Goal: Task Accomplishment & Management: Use online tool/utility

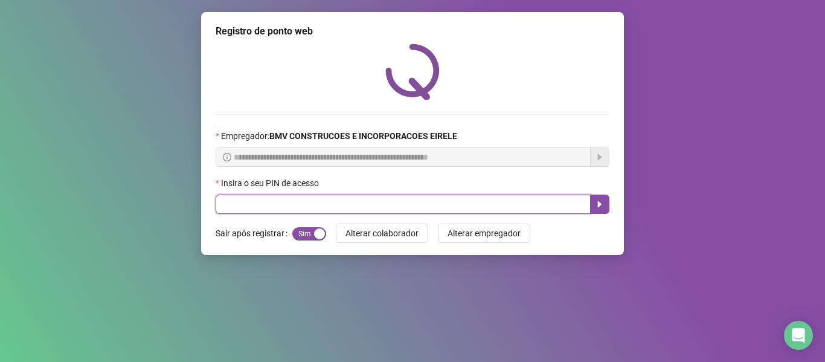
click at [247, 201] on input "text" at bounding box center [402, 203] width 375 height 19
type input "*****"
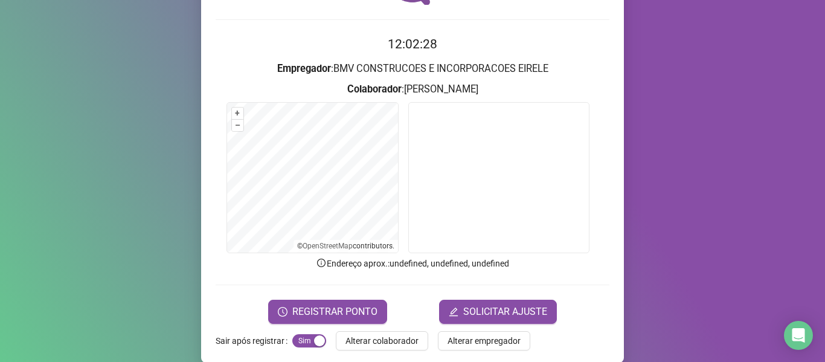
scroll to position [110, 0]
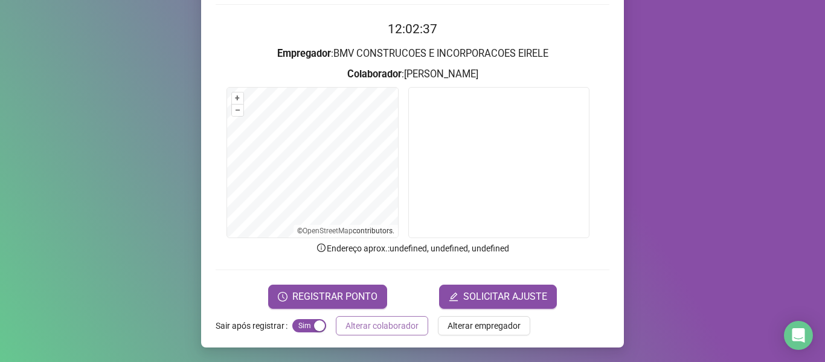
click at [396, 325] on span "Alterar colaborador" at bounding box center [381, 325] width 73 height 13
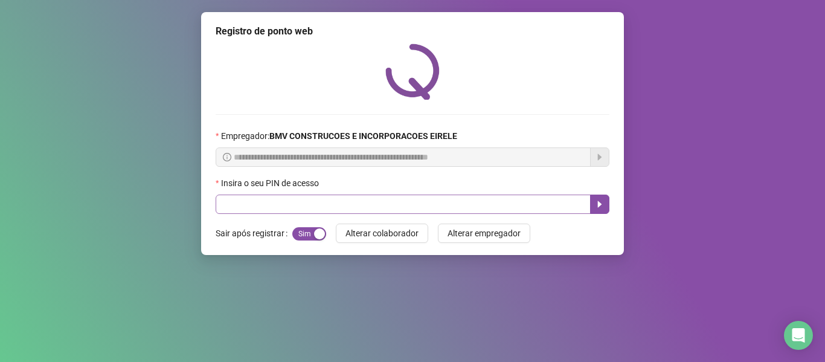
scroll to position [0, 0]
click at [397, 197] on input "text" at bounding box center [402, 203] width 375 height 19
type input "*****"
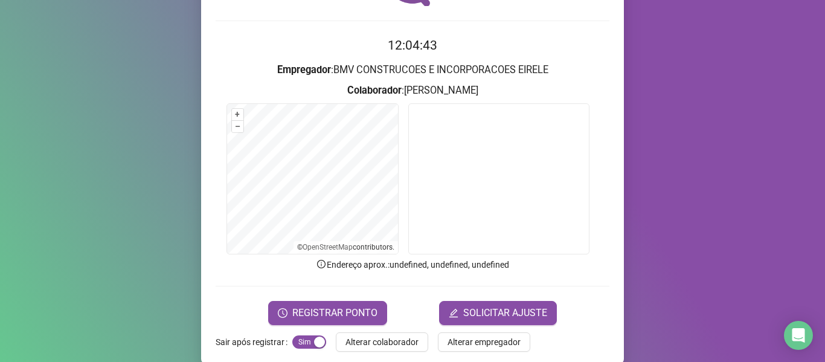
scroll to position [110, 0]
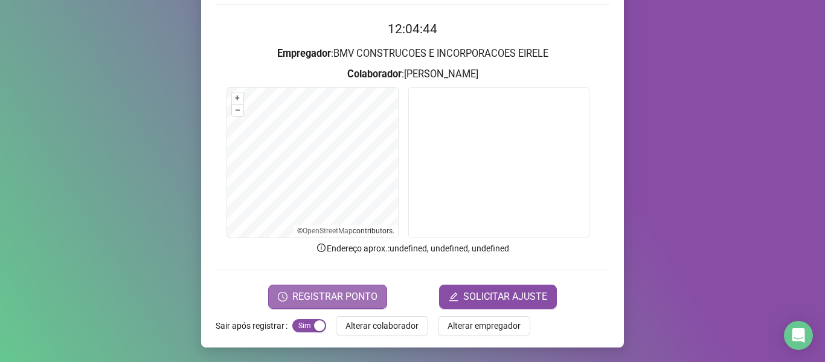
click at [331, 298] on span "REGISTRAR PONTO" at bounding box center [334, 296] width 85 height 14
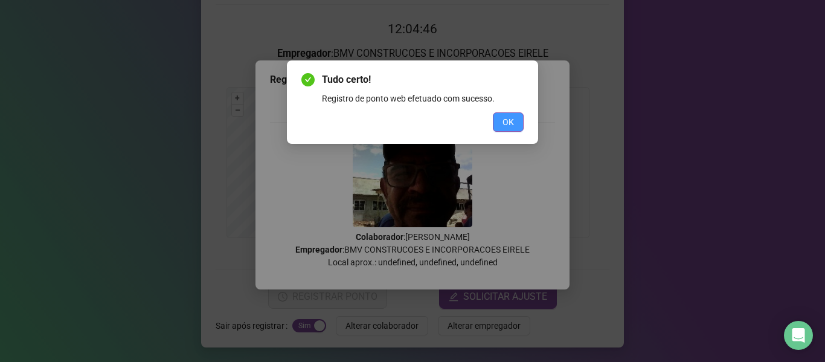
click at [500, 120] on button "OK" at bounding box center [508, 121] width 31 height 19
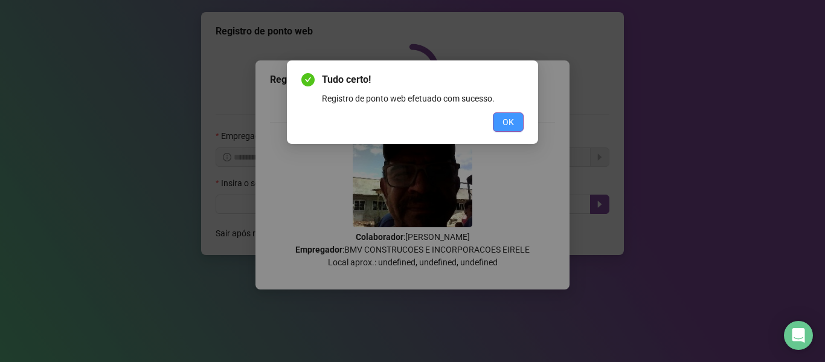
scroll to position [0, 0]
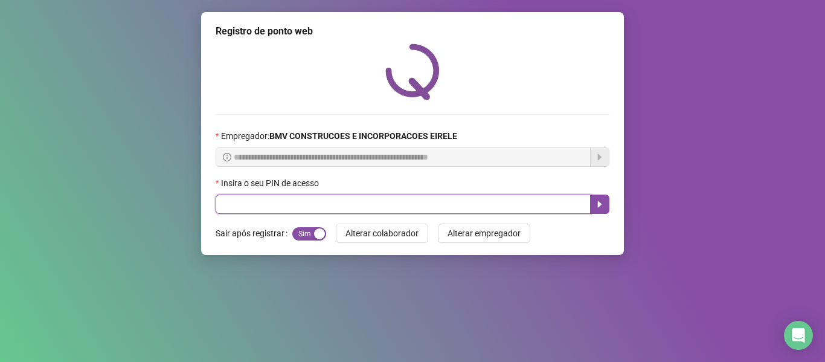
click at [470, 199] on input "text" at bounding box center [402, 203] width 375 height 19
type input "*"
type input "*****"
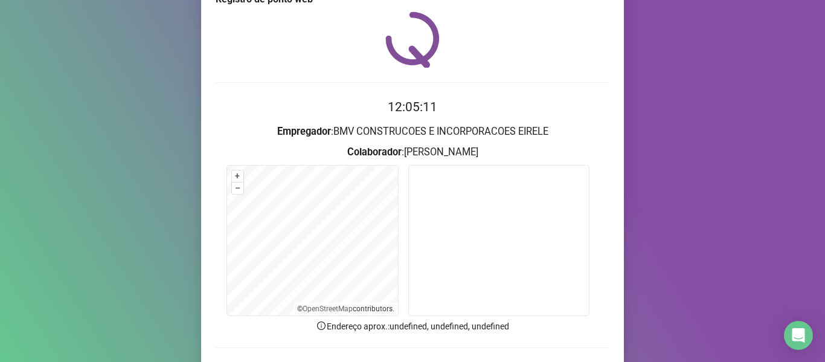
scroll to position [60, 0]
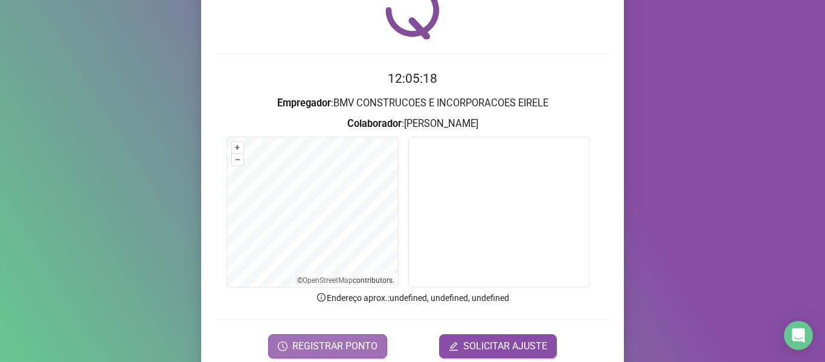
click at [346, 347] on span "REGISTRAR PONTO" at bounding box center [334, 346] width 85 height 14
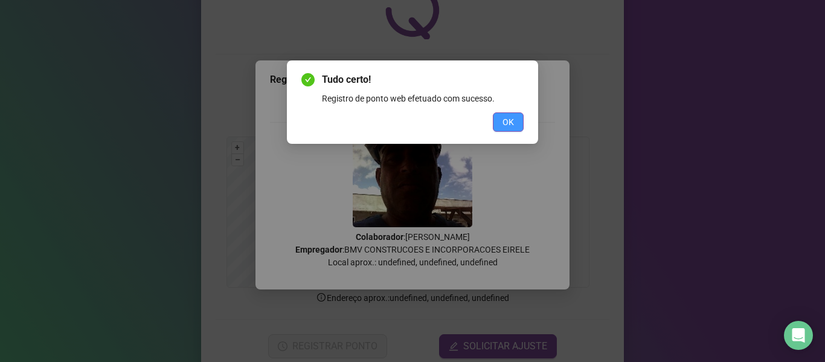
click at [508, 124] on span "OK" at bounding box center [507, 121] width 11 height 13
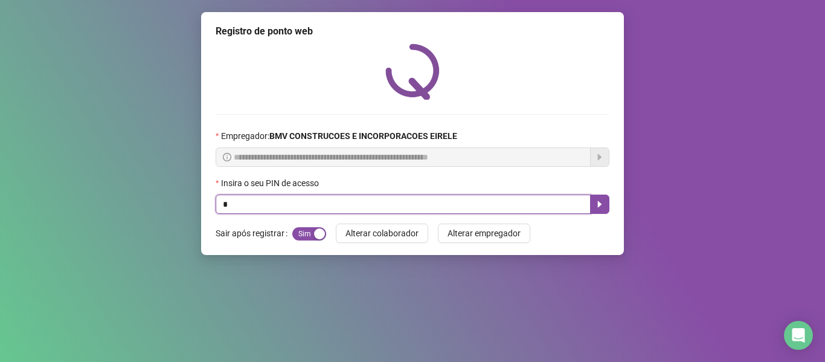
click at [436, 203] on input "*" at bounding box center [402, 203] width 375 height 19
type input "*****"
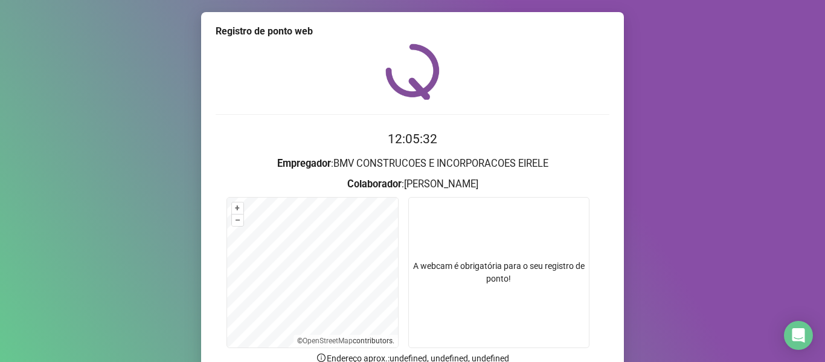
scroll to position [110, 0]
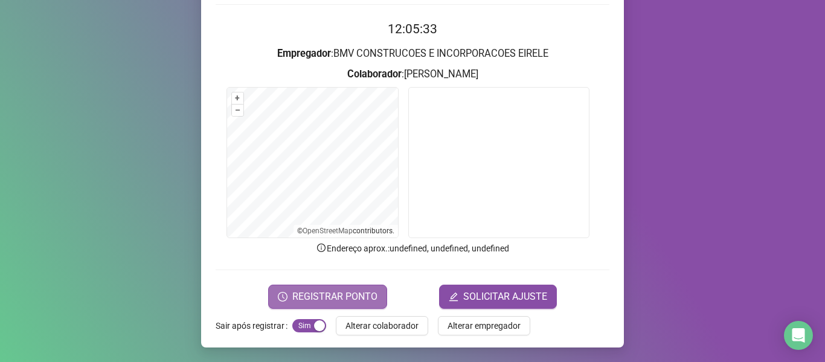
click at [324, 299] on span "REGISTRAR PONTO" at bounding box center [334, 296] width 85 height 14
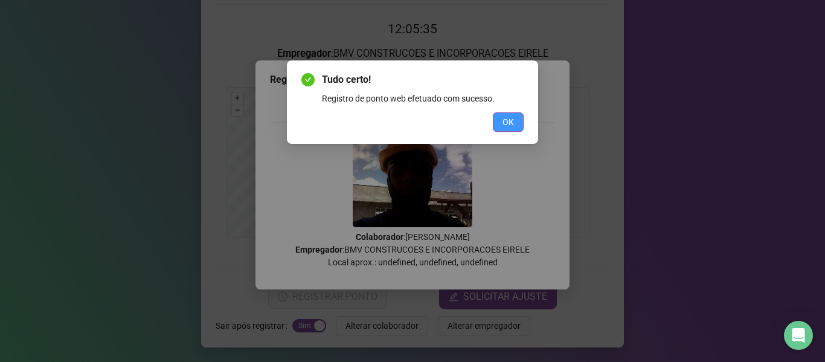
click at [501, 118] on button "OK" at bounding box center [508, 121] width 31 height 19
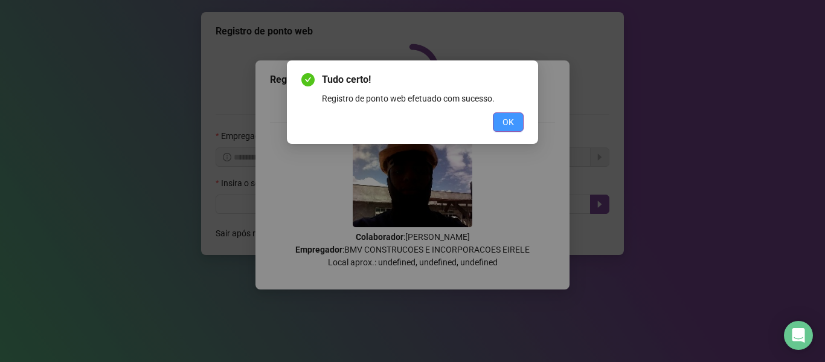
scroll to position [0, 0]
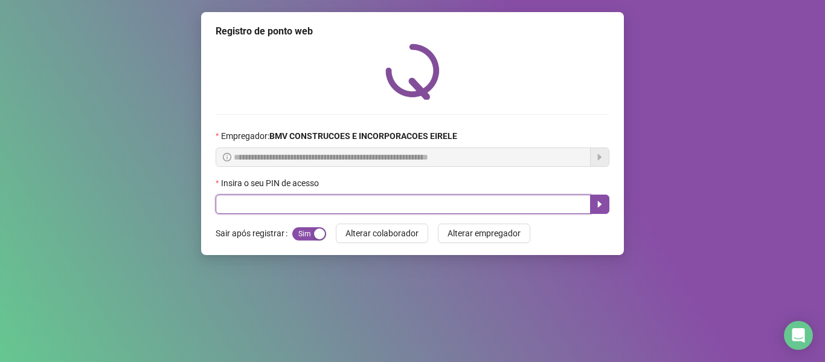
click at [419, 202] on input "text" at bounding box center [402, 203] width 375 height 19
type input "*****"
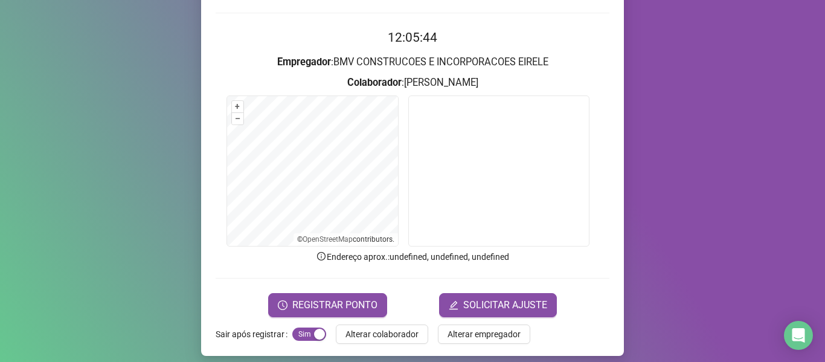
scroll to position [110, 0]
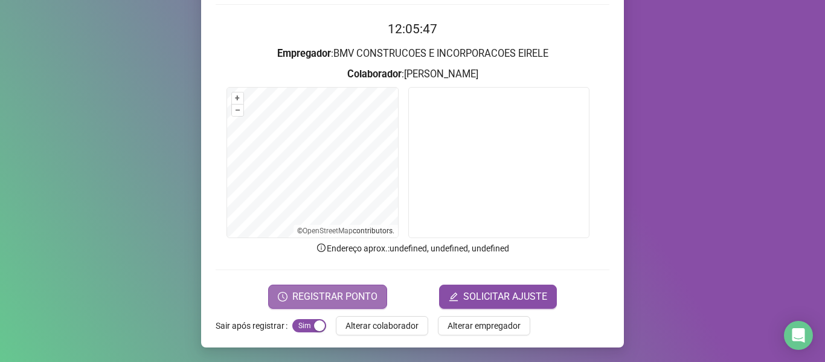
click at [342, 295] on span "REGISTRAR PONTO" at bounding box center [334, 296] width 85 height 14
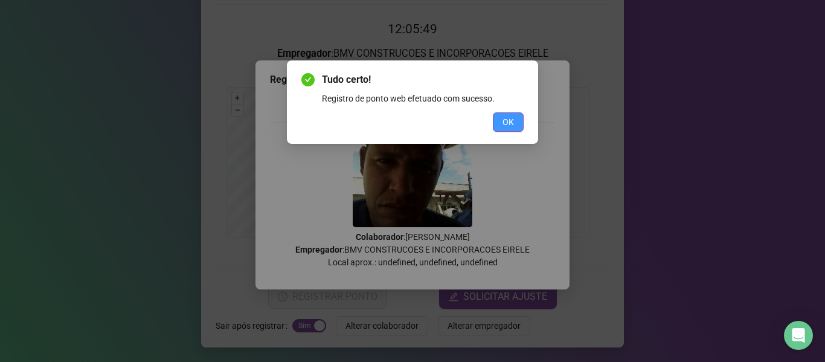
click at [509, 123] on span "OK" at bounding box center [507, 121] width 11 height 13
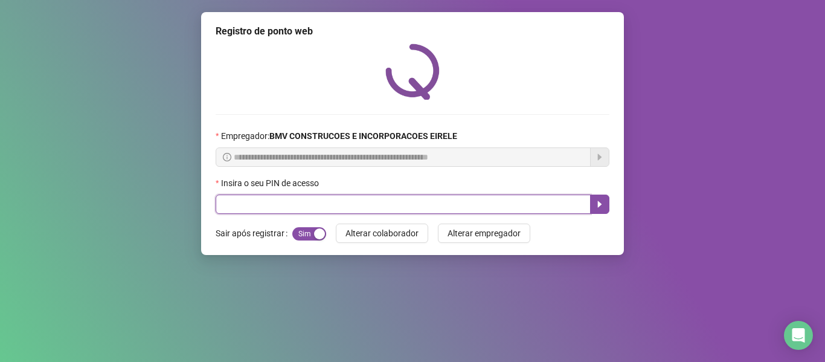
click at [456, 205] on input "text" at bounding box center [402, 203] width 375 height 19
type input "*****"
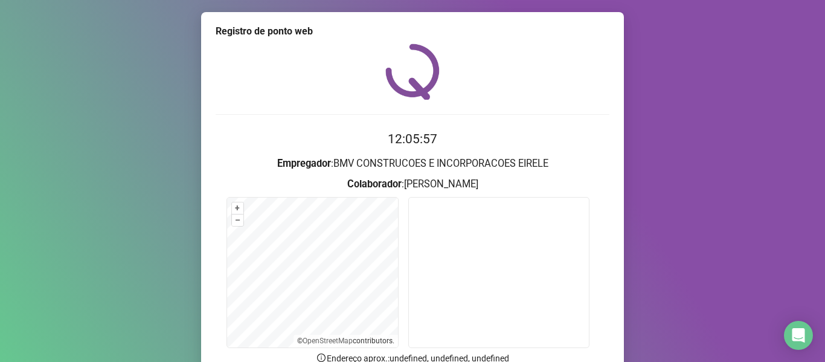
scroll to position [110, 0]
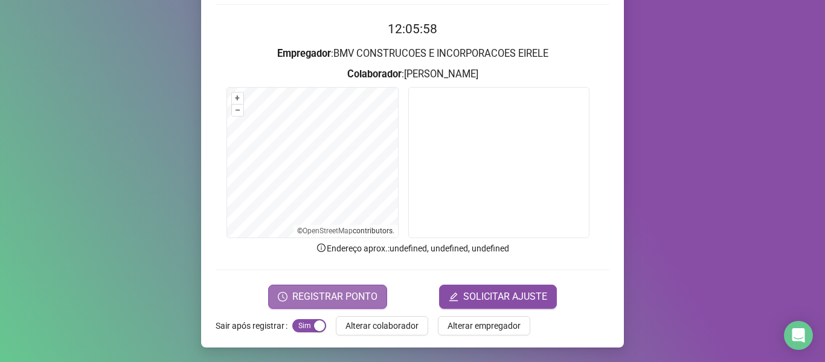
click at [365, 299] on span "REGISTRAR PONTO" at bounding box center [334, 296] width 85 height 14
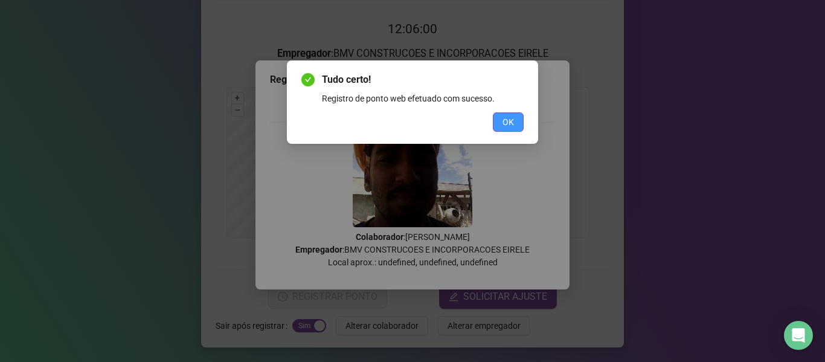
click at [504, 120] on span "OK" at bounding box center [507, 121] width 11 height 13
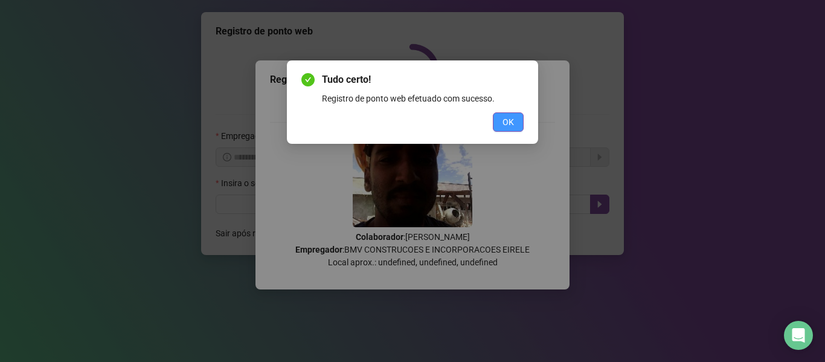
scroll to position [0, 0]
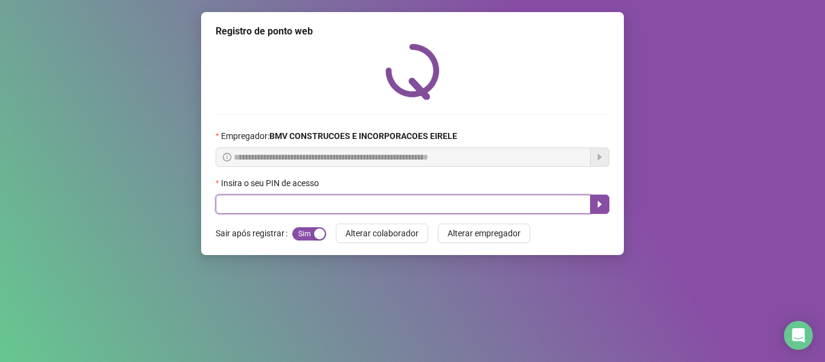
click at [468, 208] on input "text" at bounding box center [402, 203] width 375 height 19
type input "*****"
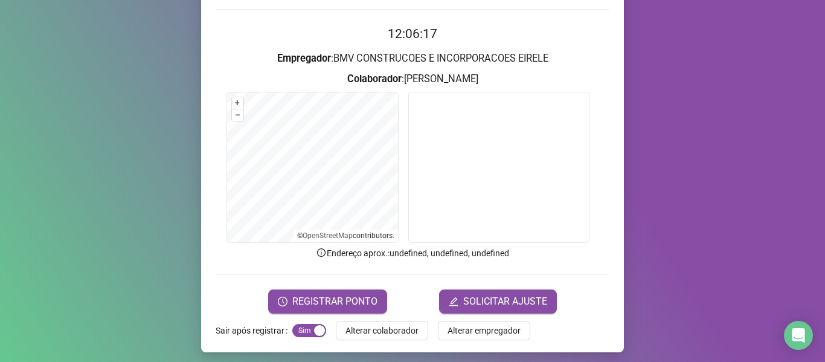
scroll to position [110, 0]
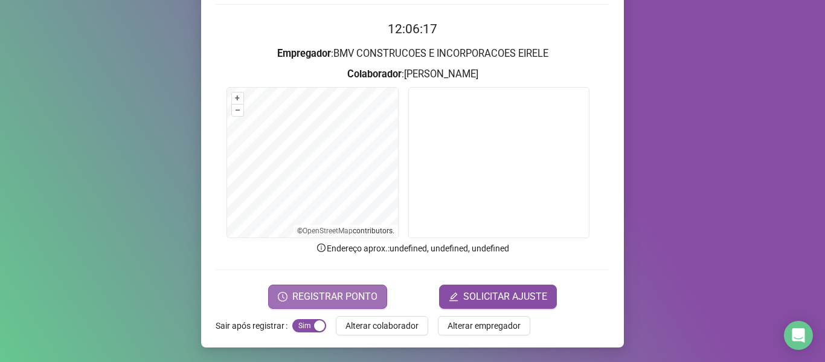
click at [327, 297] on span "REGISTRAR PONTO" at bounding box center [334, 296] width 85 height 14
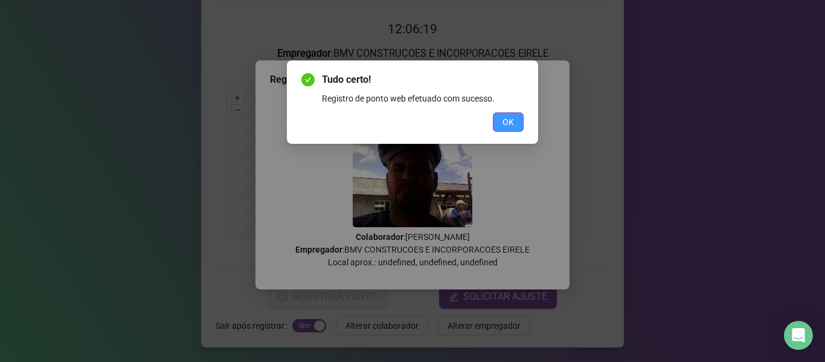
click at [514, 127] on button "OK" at bounding box center [508, 121] width 31 height 19
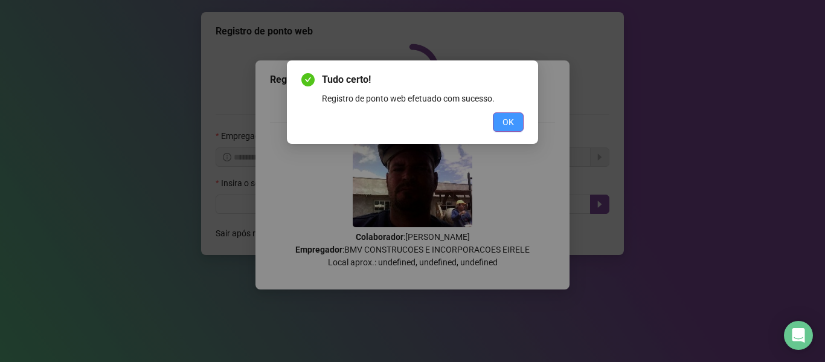
scroll to position [0, 0]
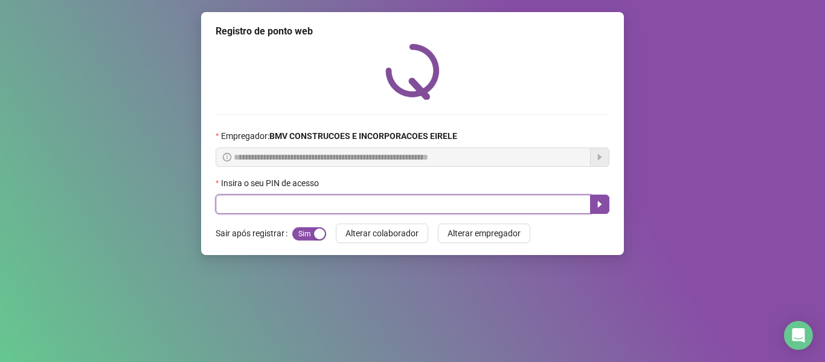
click at [450, 211] on input "text" at bounding box center [402, 203] width 375 height 19
type input "*****"
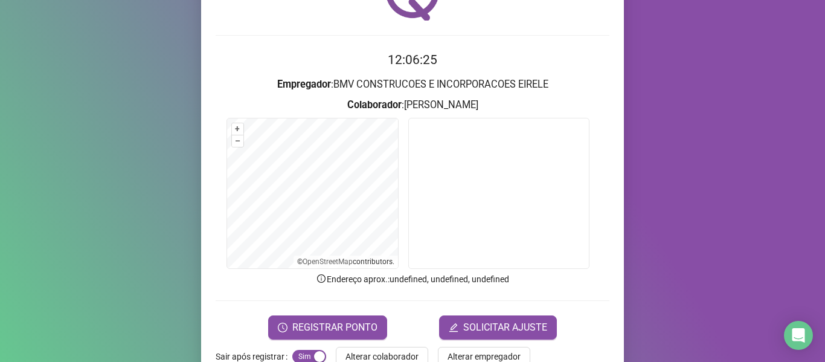
scroll to position [110, 0]
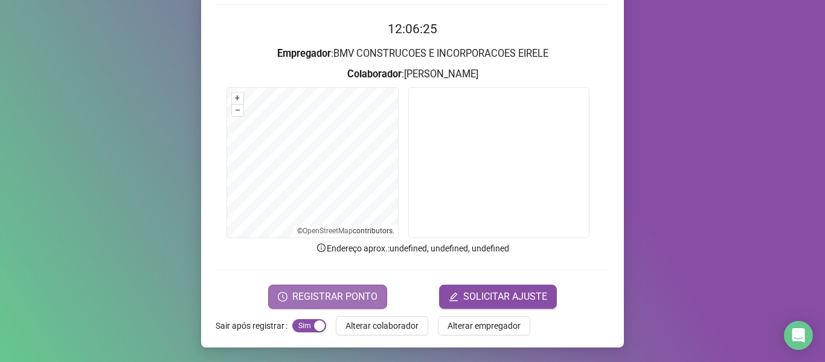
click at [359, 294] on span "REGISTRAR PONTO" at bounding box center [334, 296] width 85 height 14
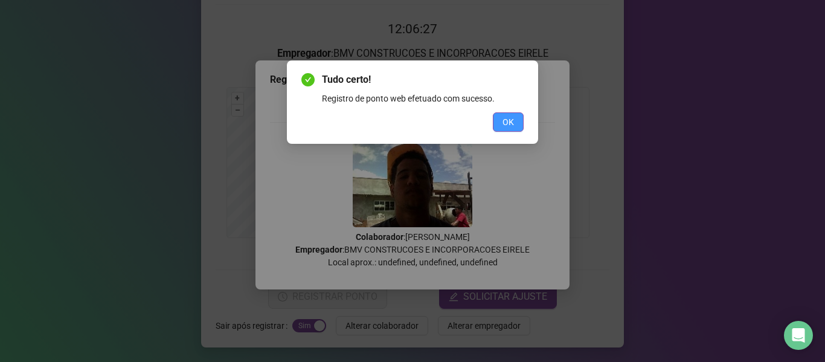
click at [516, 113] on button "OK" at bounding box center [508, 121] width 31 height 19
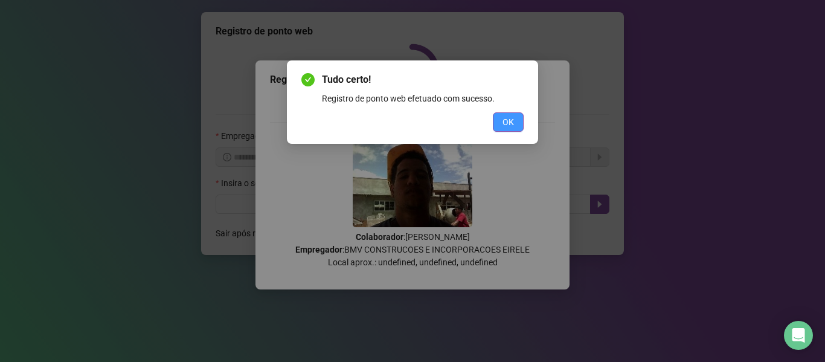
scroll to position [0, 0]
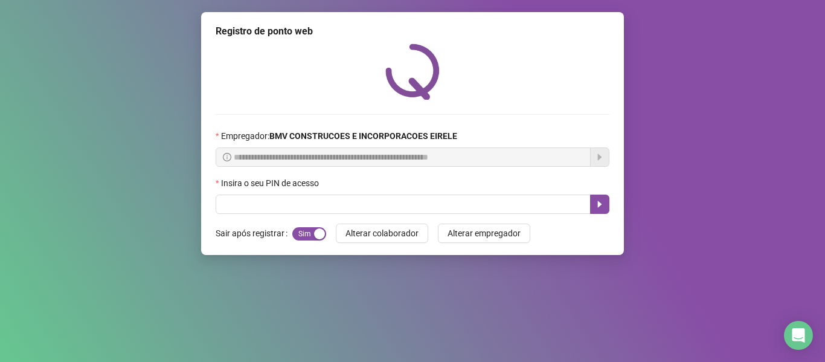
click at [423, 184] on div "Insira o seu PIN de acesso" at bounding box center [412, 185] width 394 height 18
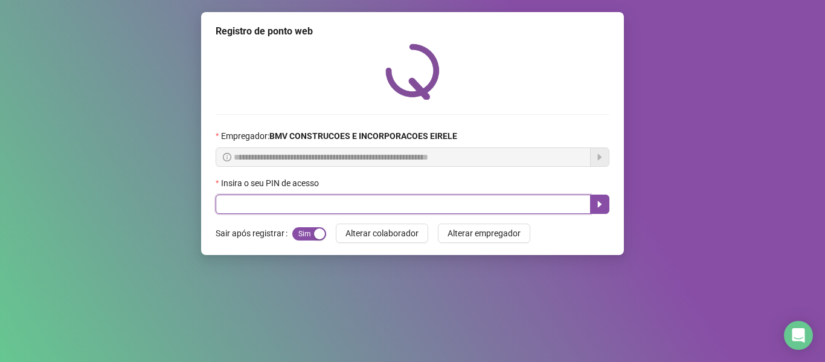
click at [423, 196] on input "text" at bounding box center [402, 203] width 375 height 19
type input "*****"
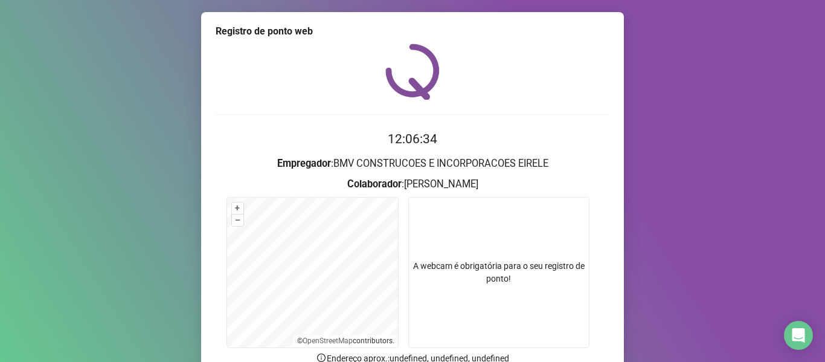
scroll to position [110, 0]
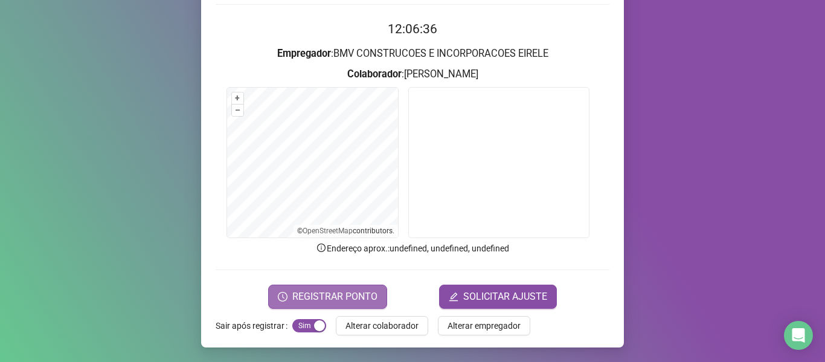
click at [356, 295] on span "REGISTRAR PONTO" at bounding box center [334, 296] width 85 height 14
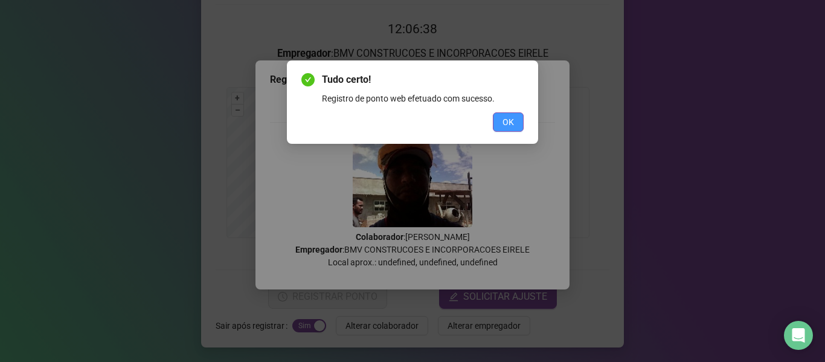
click at [510, 126] on span "OK" at bounding box center [507, 121] width 11 height 13
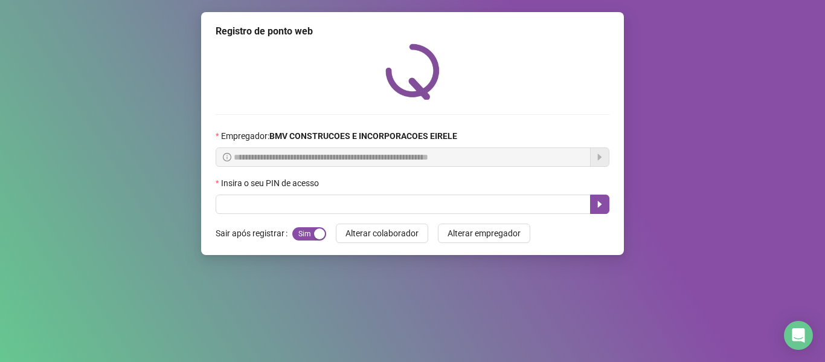
scroll to position [0, 0]
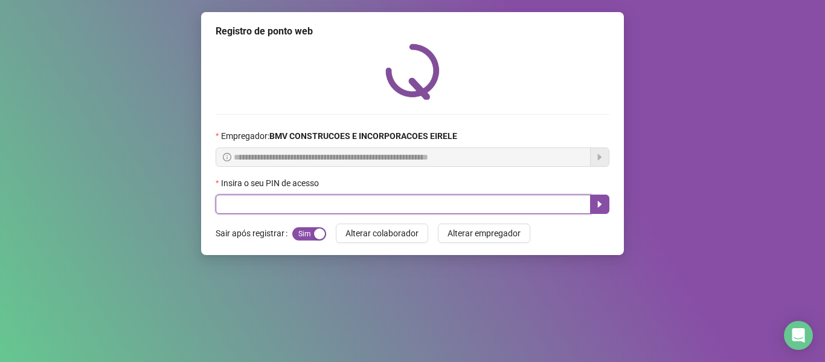
click at [426, 199] on input "text" at bounding box center [402, 203] width 375 height 19
type input "*****"
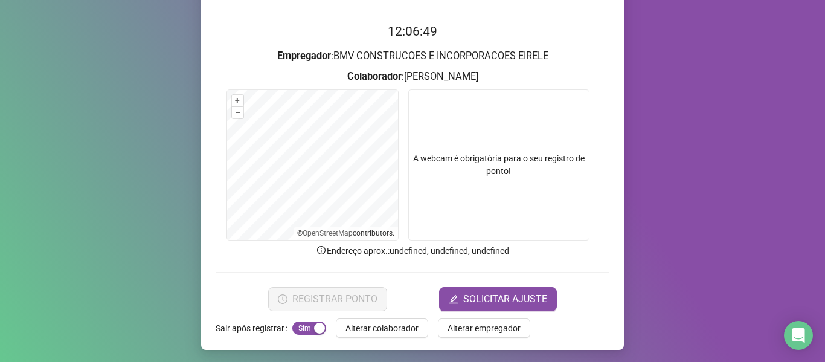
scroll to position [110, 0]
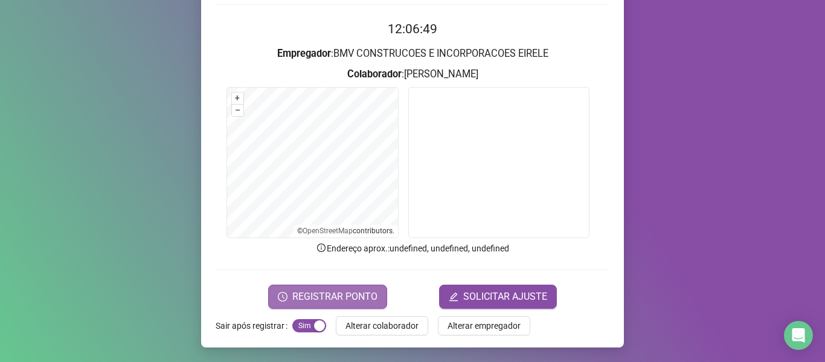
click at [362, 296] on span "REGISTRAR PONTO" at bounding box center [334, 296] width 85 height 14
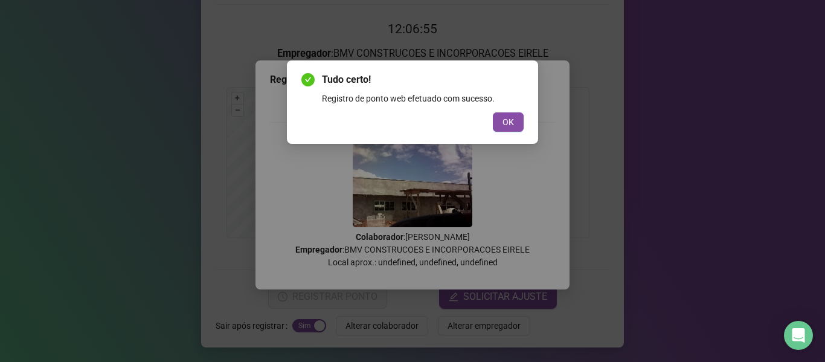
click at [122, 104] on div "Tudo certo! Registro de ponto web efetuado com sucesso. OK" at bounding box center [412, 181] width 825 height 362
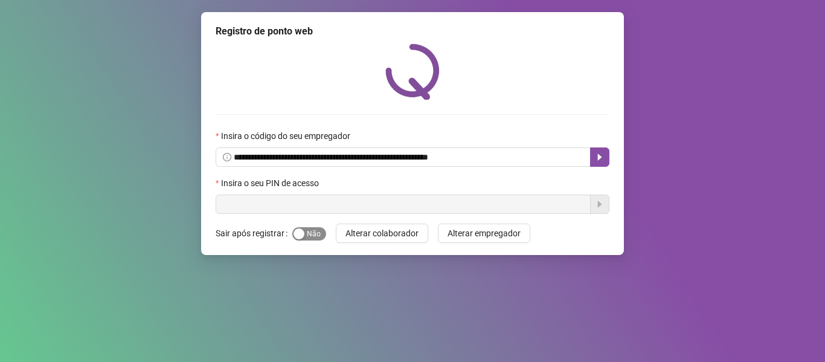
click at [299, 228] on div "button" at bounding box center [298, 233] width 11 height 11
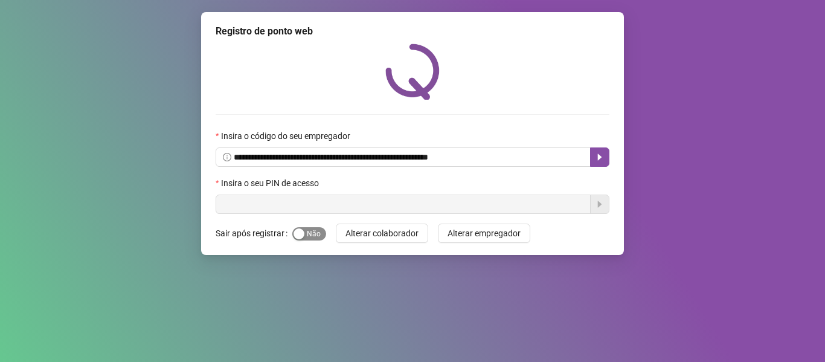
click at [299, 228] on div "button" at bounding box center [298, 233] width 11 height 11
click at [299, 191] on div "Insira o seu PIN de acesso" at bounding box center [412, 185] width 394 height 18
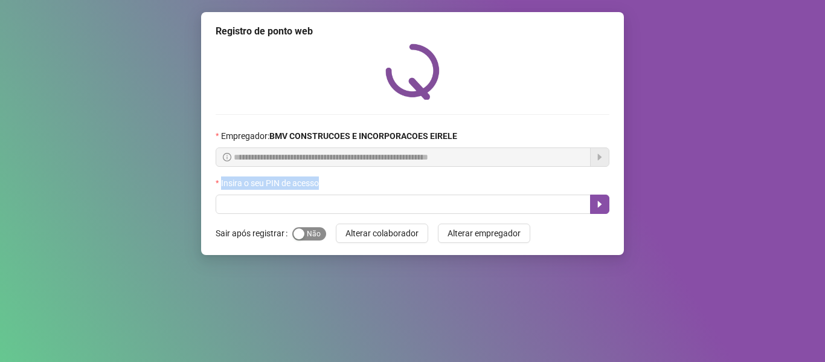
click at [306, 231] on span "Sim Não" at bounding box center [309, 233] width 34 height 13
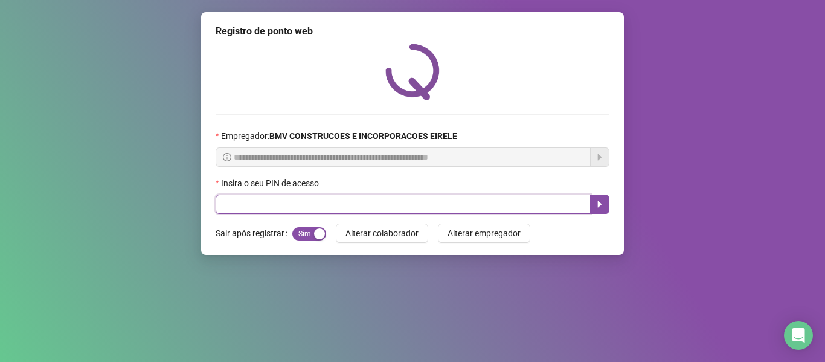
click at [297, 205] on input "text" at bounding box center [402, 203] width 375 height 19
type input "*****"
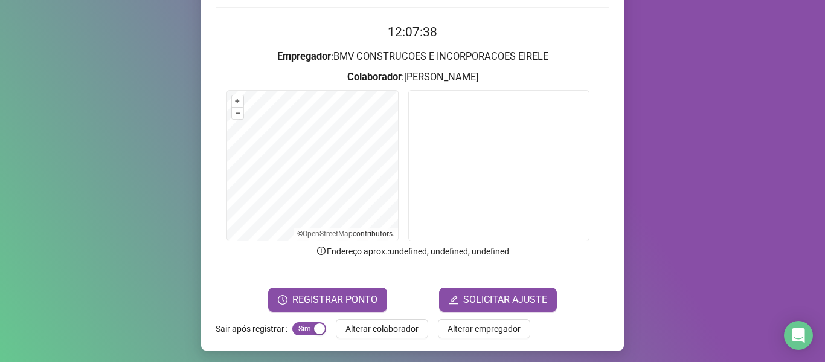
scroll to position [110, 0]
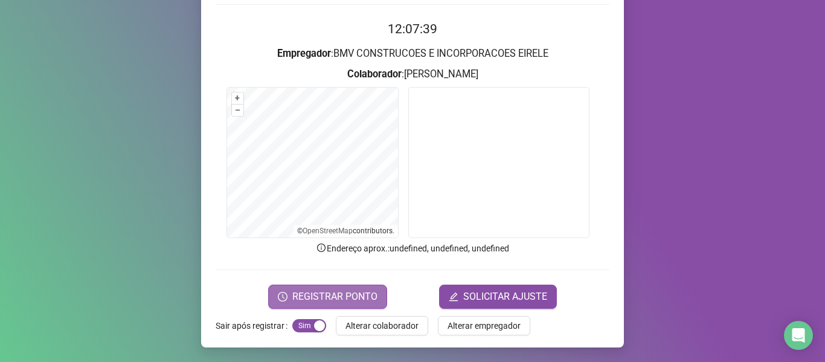
click at [345, 297] on span "REGISTRAR PONTO" at bounding box center [334, 296] width 85 height 14
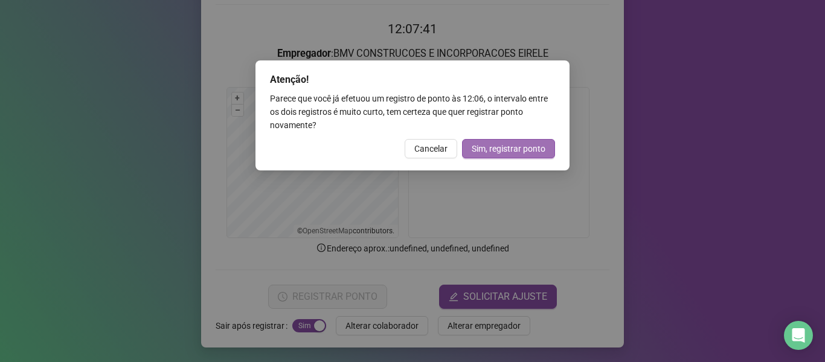
click at [490, 153] on span "Sim, registrar ponto" at bounding box center [508, 148] width 74 height 13
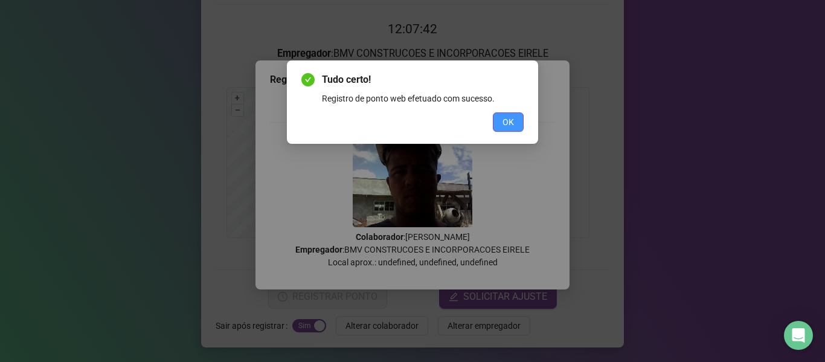
click at [507, 121] on span "OK" at bounding box center [507, 121] width 11 height 13
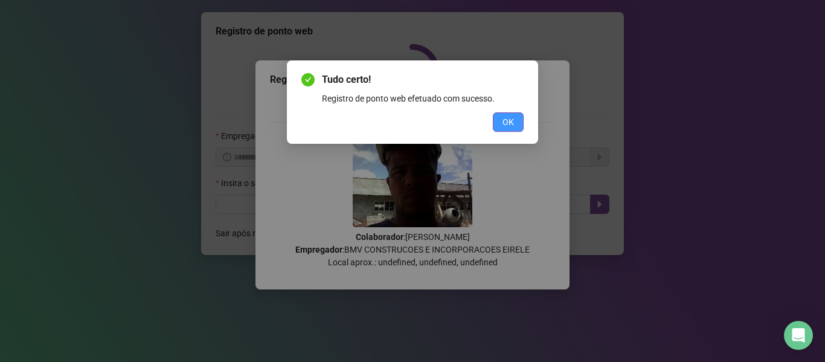
scroll to position [0, 0]
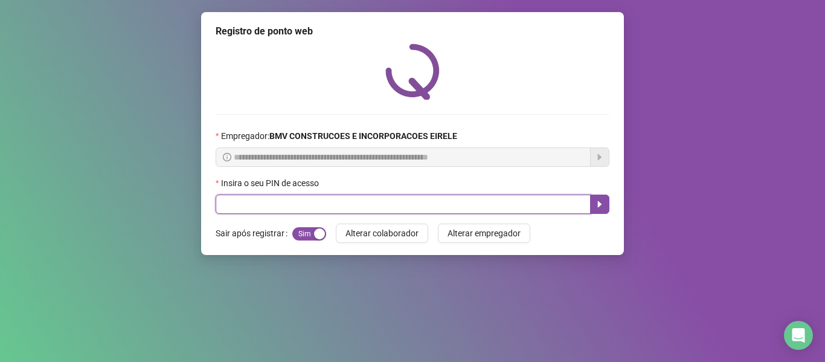
click at [430, 208] on input "text" at bounding box center [402, 203] width 375 height 19
type input "*****"
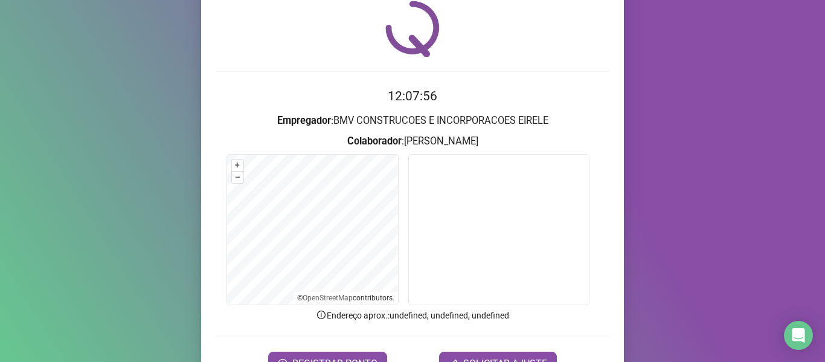
scroll to position [110, 0]
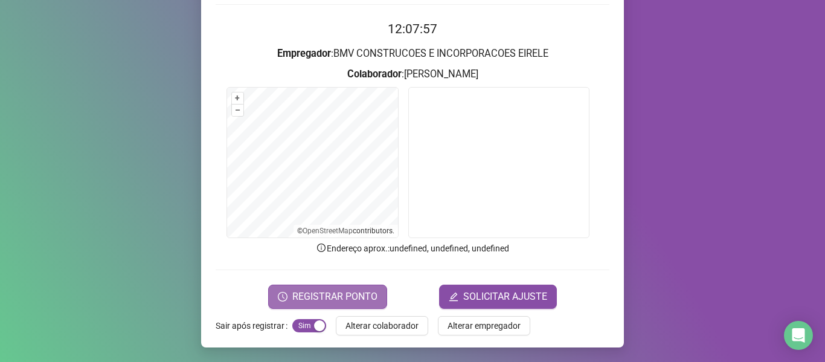
click at [368, 298] on span "REGISTRAR PONTO" at bounding box center [334, 296] width 85 height 14
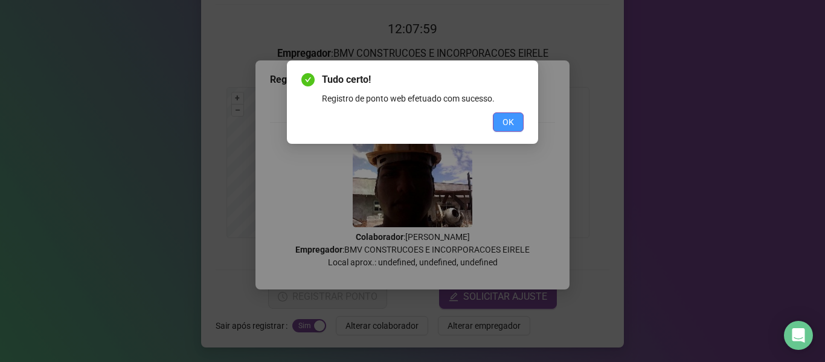
click at [512, 120] on span "OK" at bounding box center [507, 121] width 11 height 13
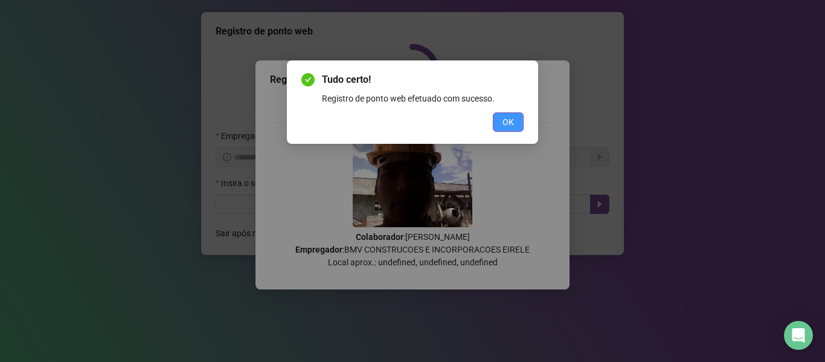
scroll to position [0, 0]
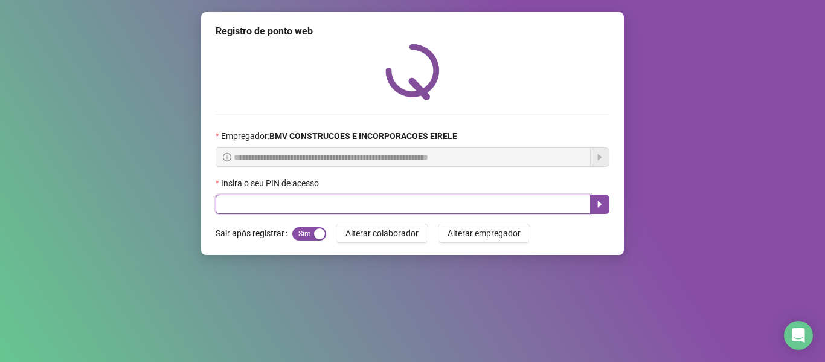
click at [412, 202] on input "text" at bounding box center [402, 203] width 375 height 19
type input "*****"
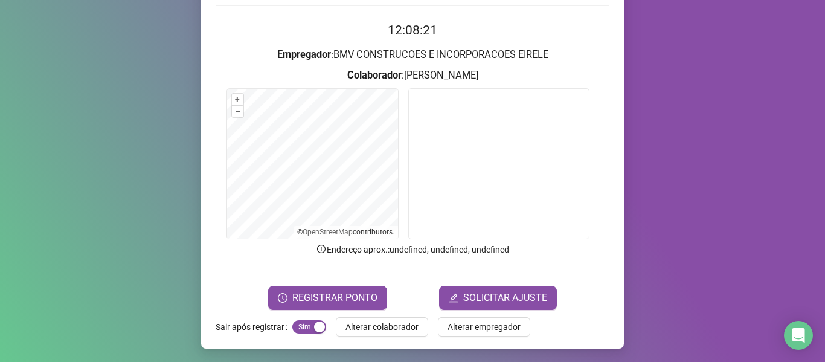
scroll to position [110, 0]
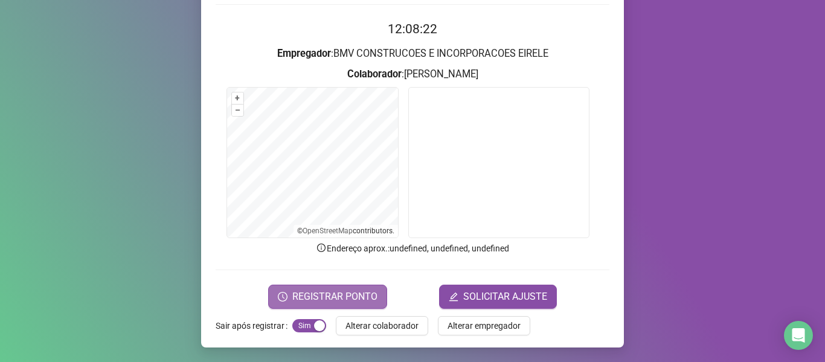
click at [327, 295] on span "REGISTRAR PONTO" at bounding box center [334, 296] width 85 height 14
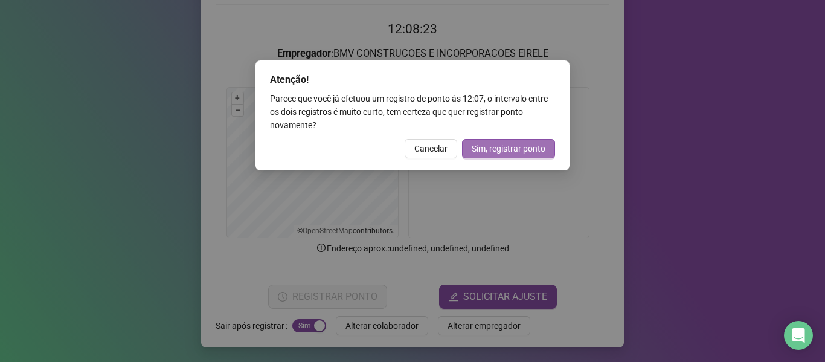
click at [527, 150] on span "Sim, registrar ponto" at bounding box center [508, 148] width 74 height 13
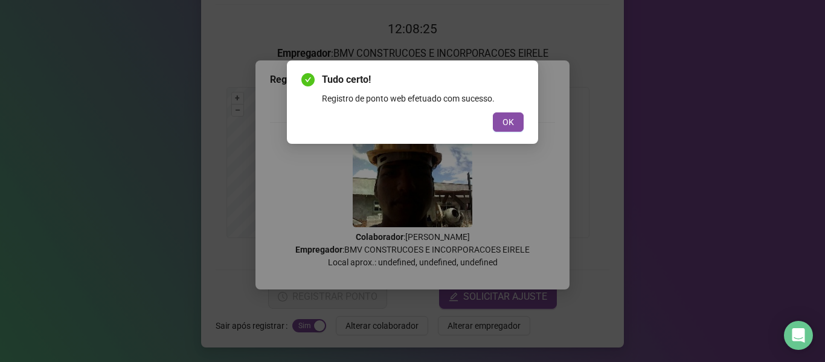
click at [511, 134] on div "Tudo certo! Registro de ponto web efetuado com sucesso. OK" at bounding box center [412, 101] width 251 height 83
click at [512, 128] on span "OK" at bounding box center [507, 121] width 11 height 13
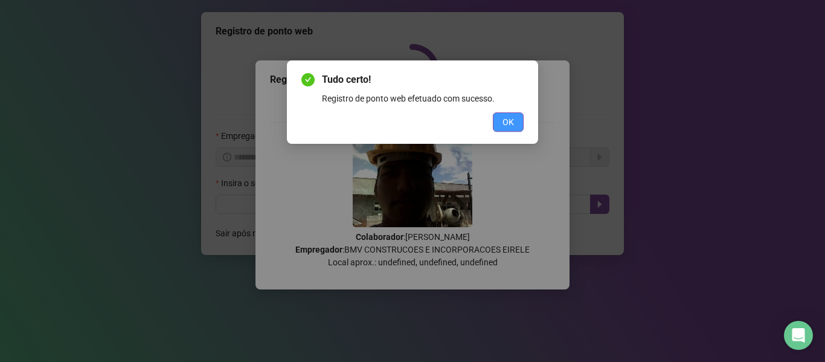
scroll to position [0, 0]
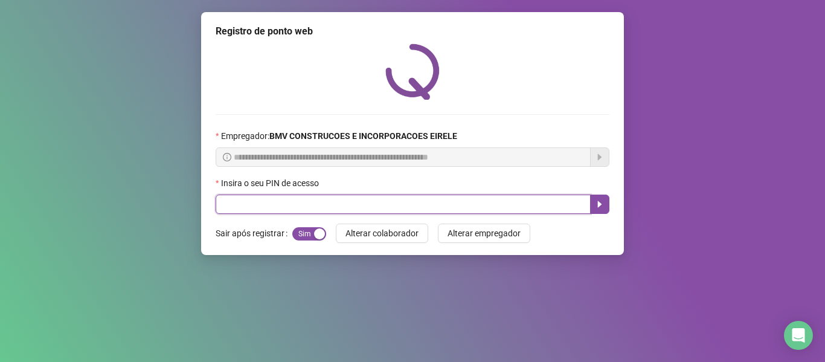
click at [417, 205] on input "text" at bounding box center [402, 203] width 375 height 19
type input "*****"
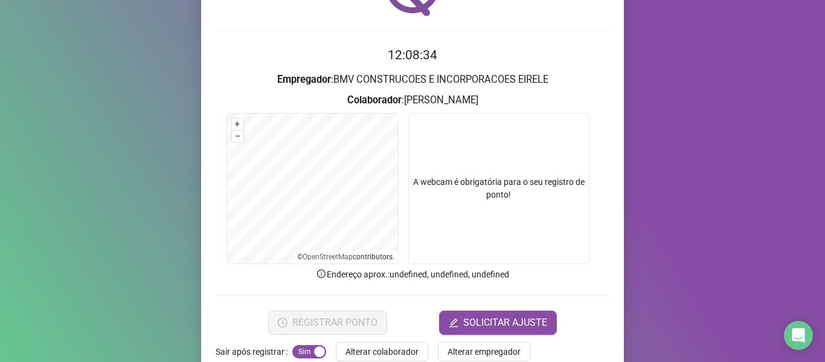
scroll to position [110, 0]
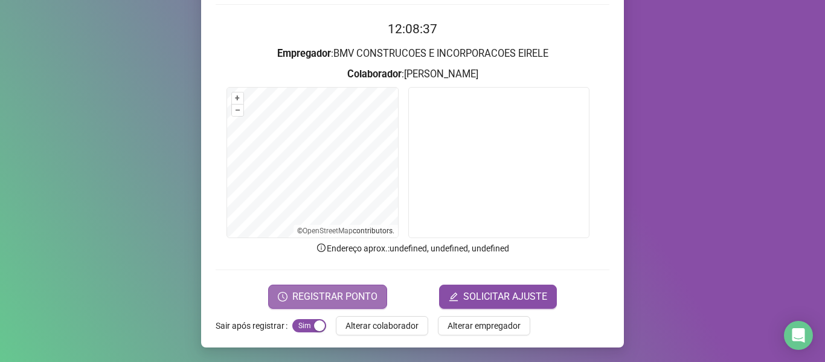
click at [334, 301] on span "REGISTRAR PONTO" at bounding box center [334, 296] width 85 height 14
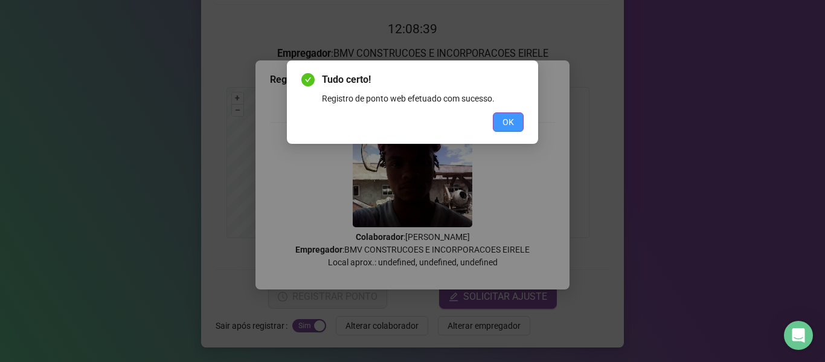
click at [494, 115] on button "OK" at bounding box center [508, 121] width 31 height 19
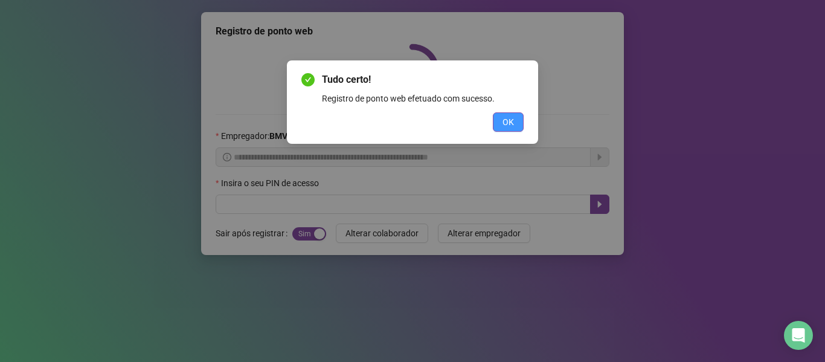
scroll to position [0, 0]
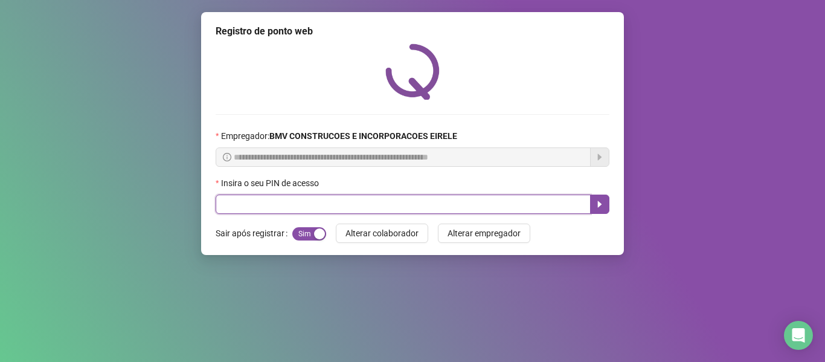
click at [458, 197] on input "text" at bounding box center [402, 203] width 375 height 19
type input "*****"
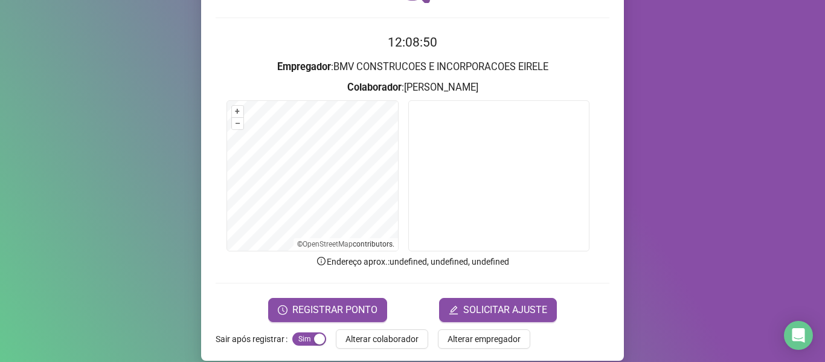
scroll to position [110, 0]
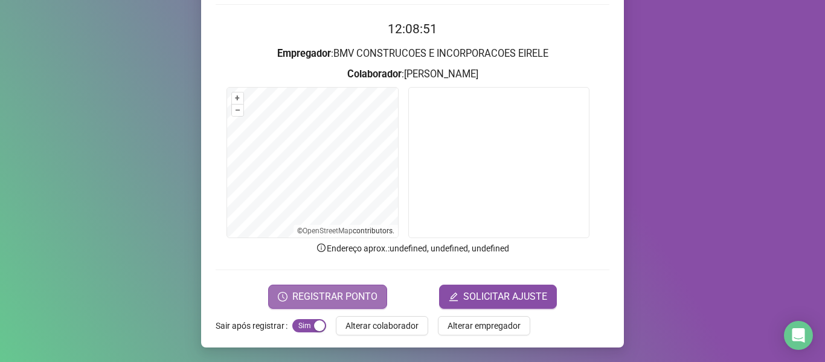
click at [351, 295] on span "REGISTRAR PONTO" at bounding box center [334, 296] width 85 height 14
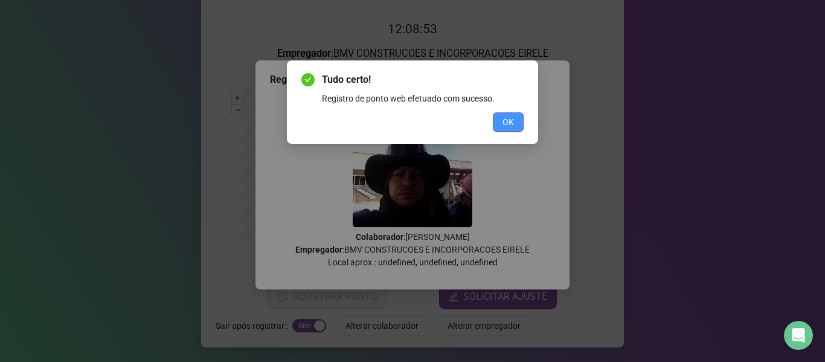
click at [507, 116] on span "OK" at bounding box center [507, 121] width 11 height 13
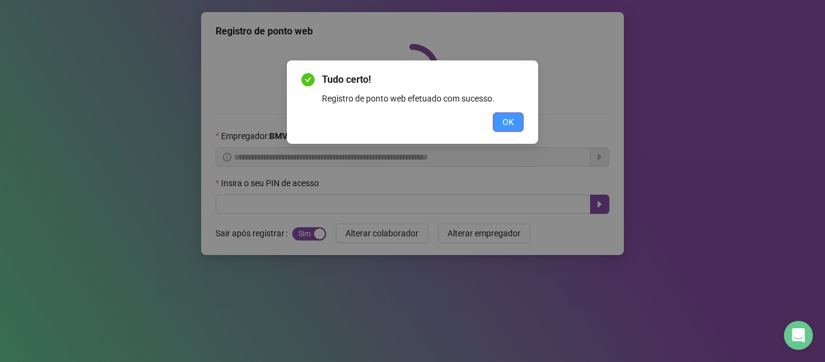
scroll to position [0, 0]
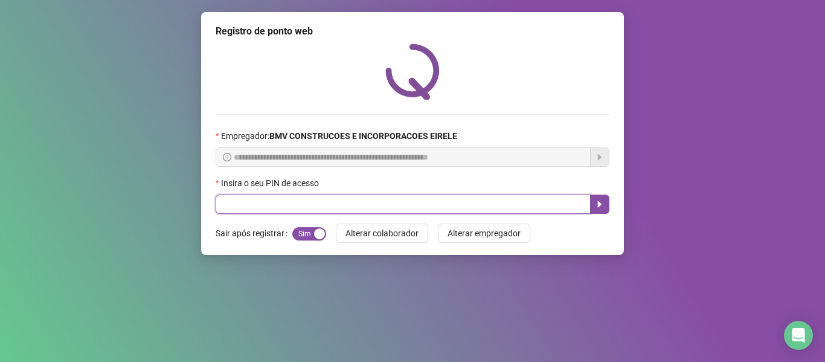
click at [407, 212] on input "text" at bounding box center [402, 203] width 375 height 19
type input "*****"
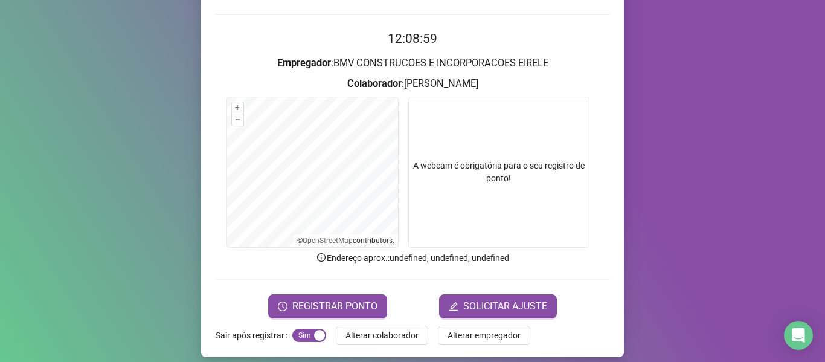
scroll to position [110, 0]
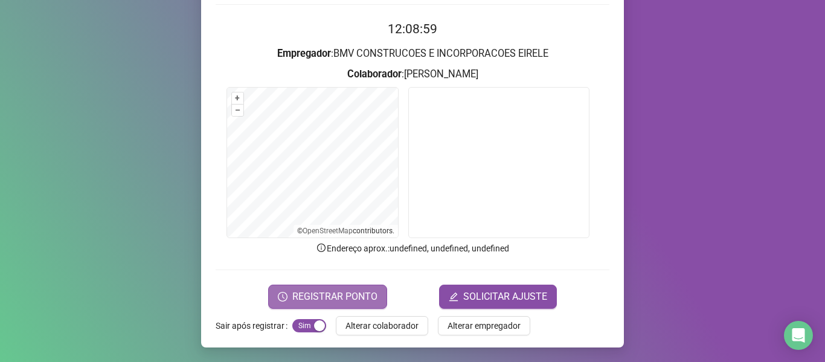
click at [331, 300] on span "REGISTRAR PONTO" at bounding box center [334, 296] width 85 height 14
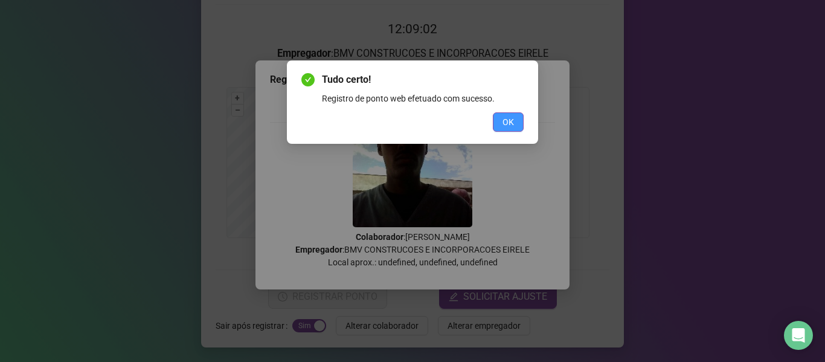
click at [506, 120] on span "OK" at bounding box center [507, 121] width 11 height 13
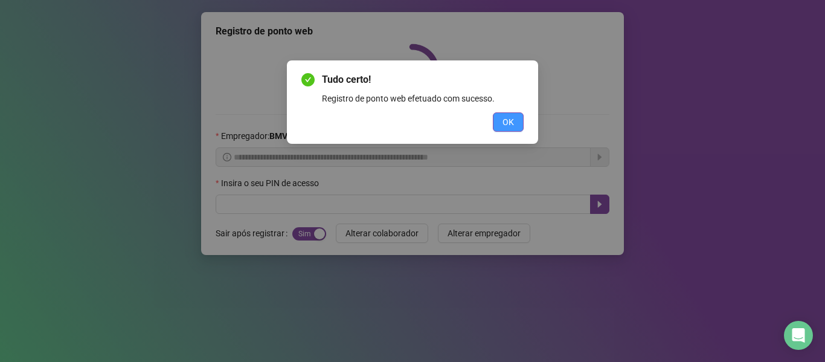
scroll to position [0, 0]
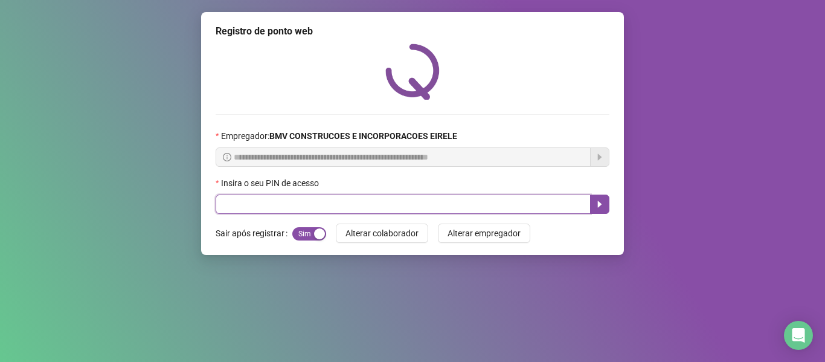
click at [442, 195] on input "text" at bounding box center [402, 203] width 375 height 19
type input "*****"
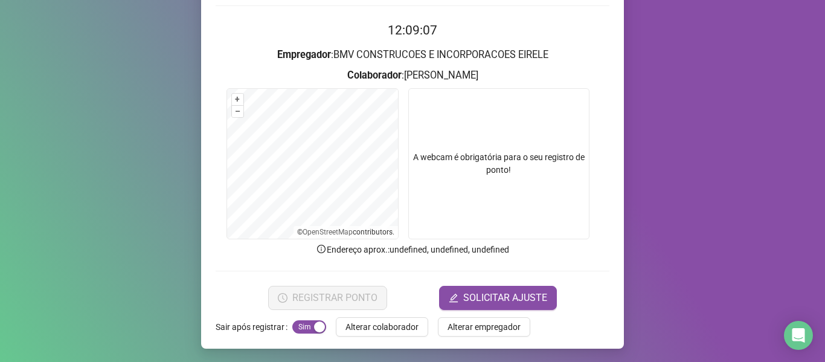
scroll to position [110, 0]
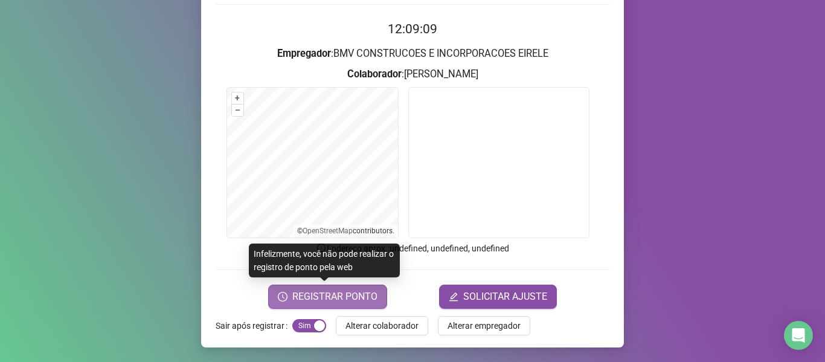
click at [360, 294] on span "REGISTRAR PONTO" at bounding box center [334, 296] width 85 height 14
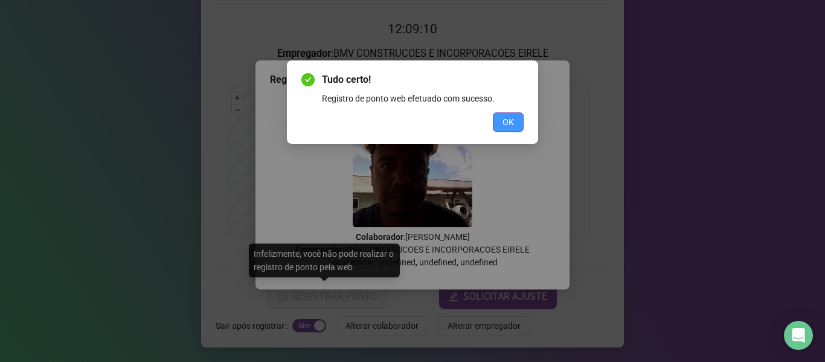
click at [513, 121] on span "OK" at bounding box center [507, 121] width 11 height 13
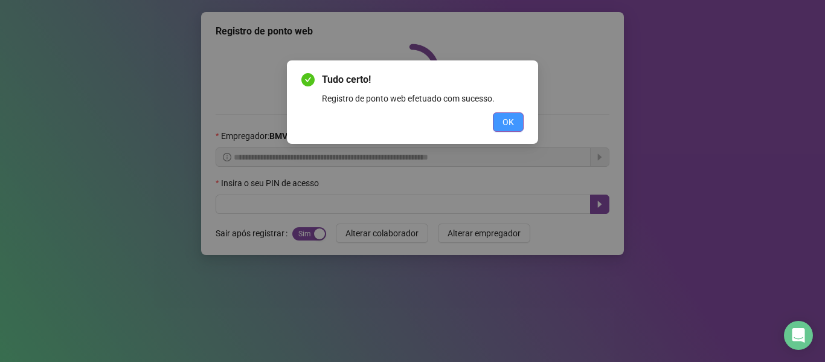
scroll to position [0, 0]
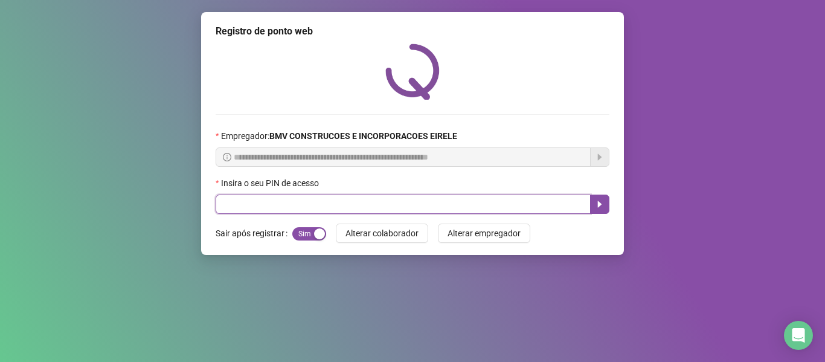
click at [477, 198] on input "text" at bounding box center [402, 203] width 375 height 19
type input "*****"
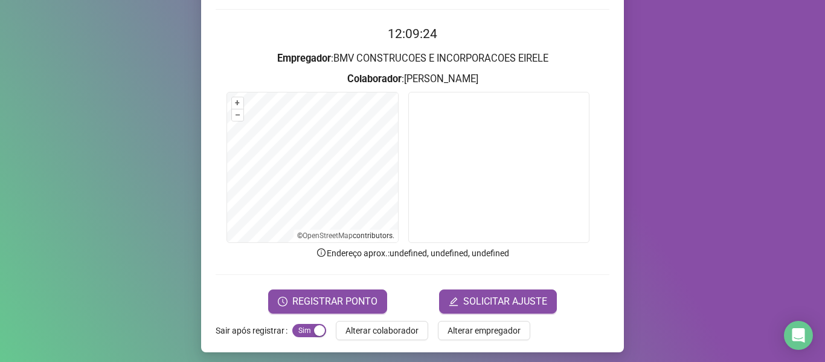
scroll to position [110, 0]
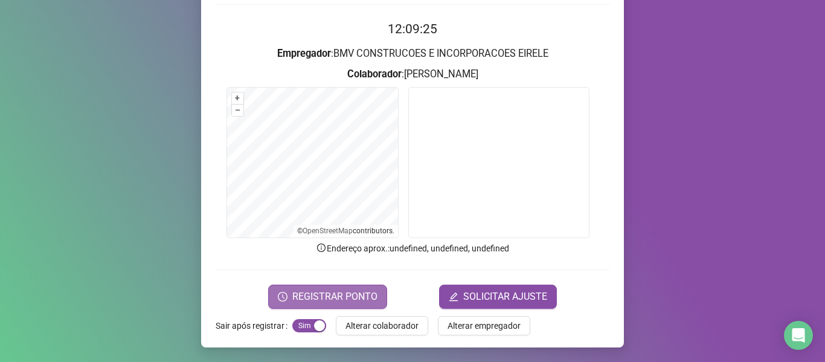
click at [330, 294] on span "REGISTRAR PONTO" at bounding box center [334, 296] width 85 height 14
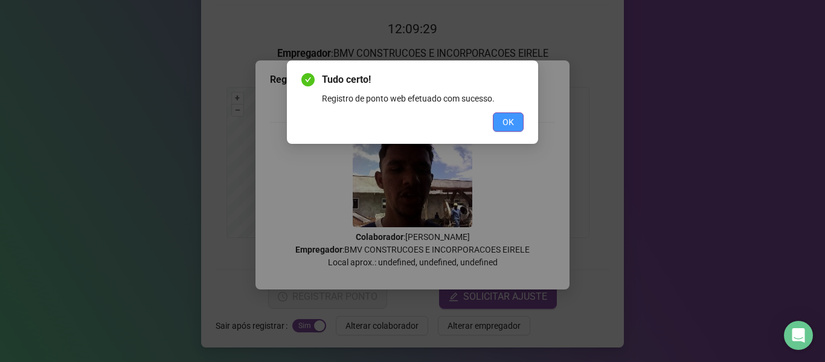
click at [507, 123] on span "OK" at bounding box center [507, 121] width 11 height 13
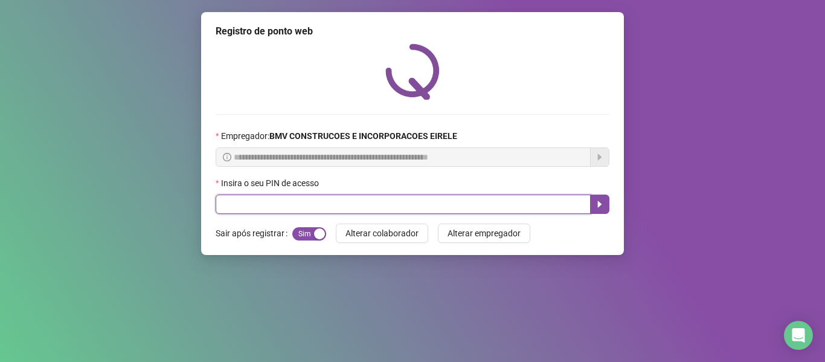
click at [503, 209] on input "text" at bounding box center [402, 203] width 375 height 19
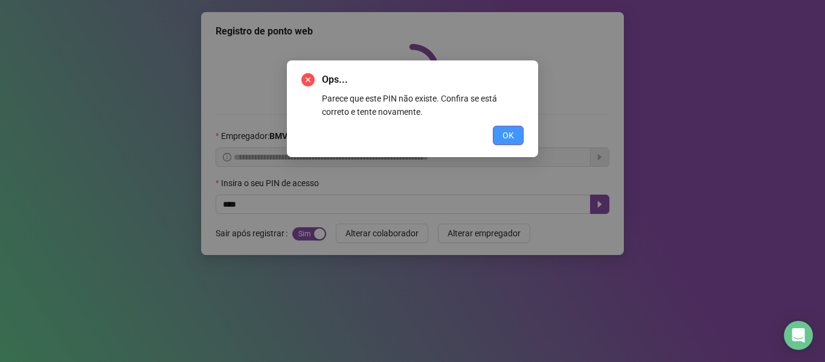
click at [521, 138] on button "OK" at bounding box center [508, 135] width 31 height 19
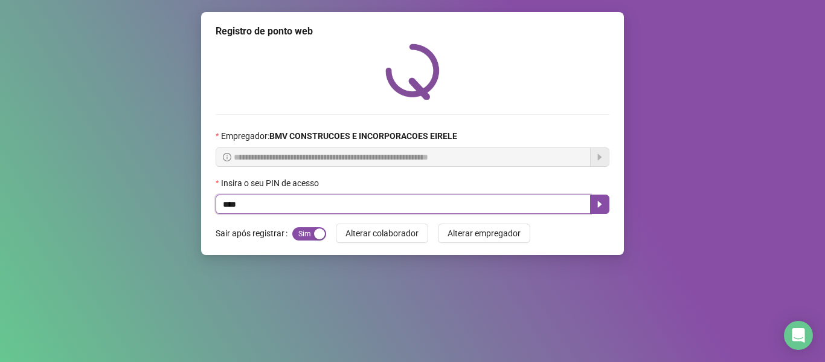
click at [330, 203] on input "****" at bounding box center [402, 203] width 375 height 19
type input "*"
type input "*****"
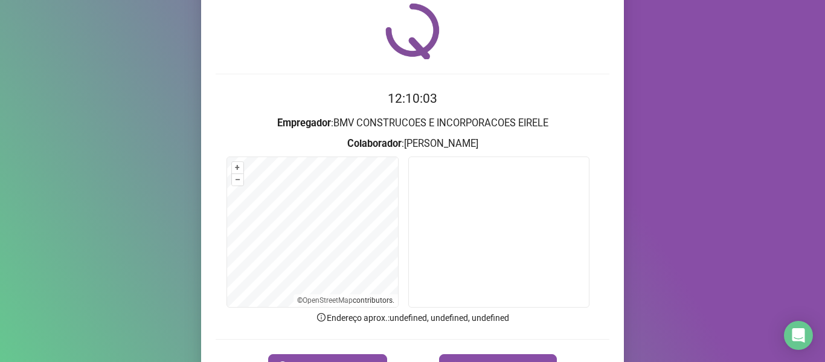
scroll to position [60, 0]
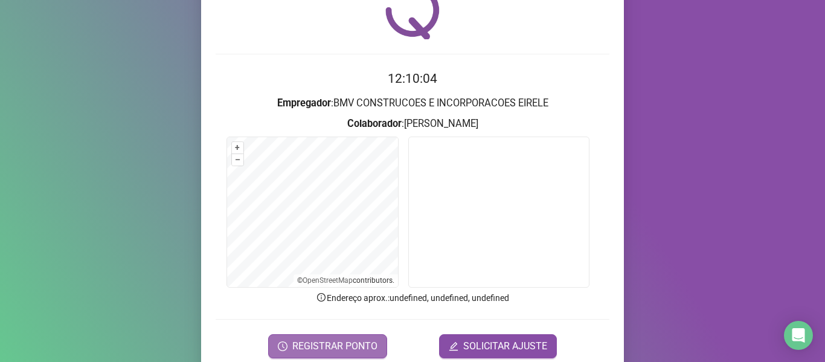
click at [354, 342] on span "REGISTRAR PONTO" at bounding box center [334, 346] width 85 height 14
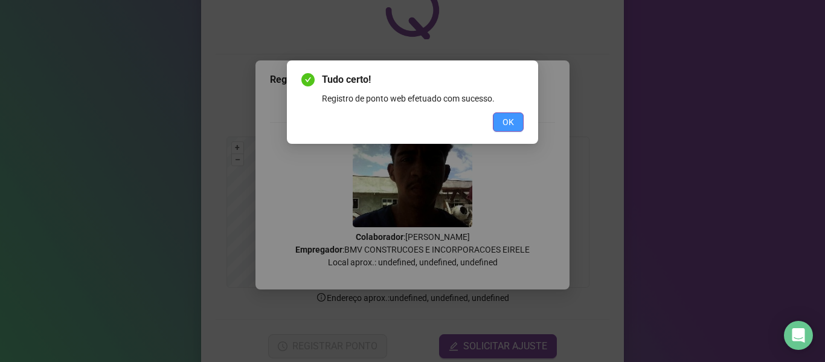
click at [511, 120] on span "OK" at bounding box center [507, 121] width 11 height 13
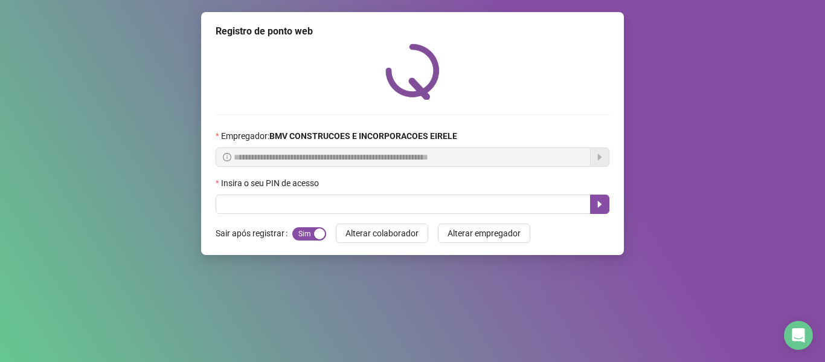
scroll to position [0, 0]
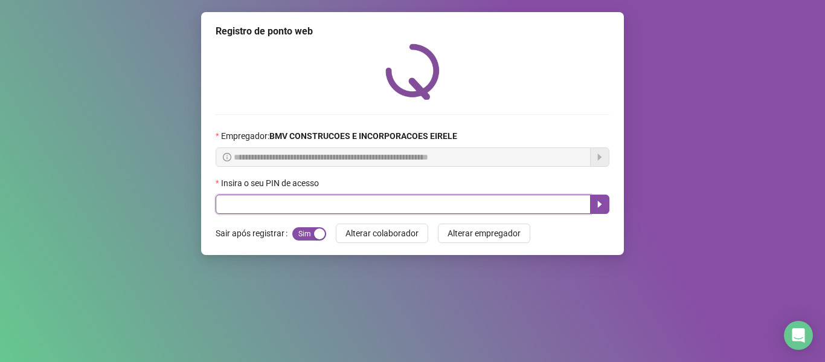
click at [448, 208] on input "text" at bounding box center [402, 203] width 375 height 19
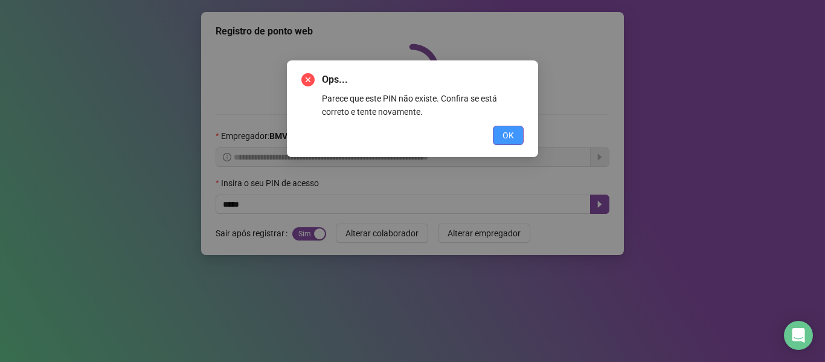
click at [512, 133] on span "OK" at bounding box center [507, 135] width 11 height 13
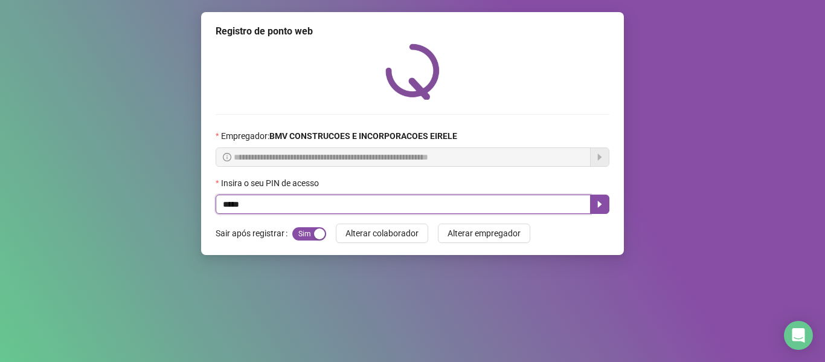
click at [288, 197] on input "*****" at bounding box center [402, 203] width 375 height 19
type input "*"
type input "*****"
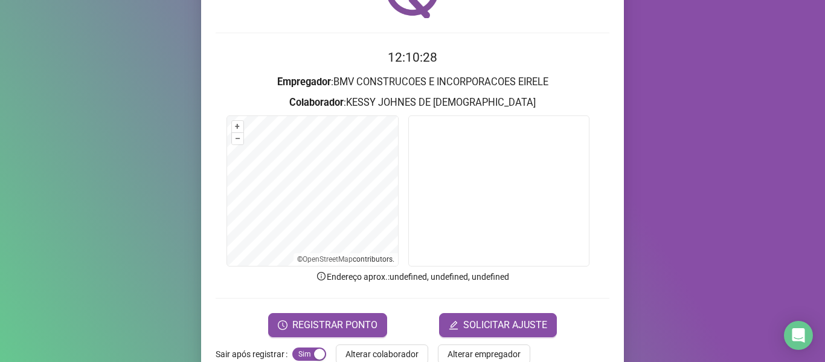
scroll to position [110, 0]
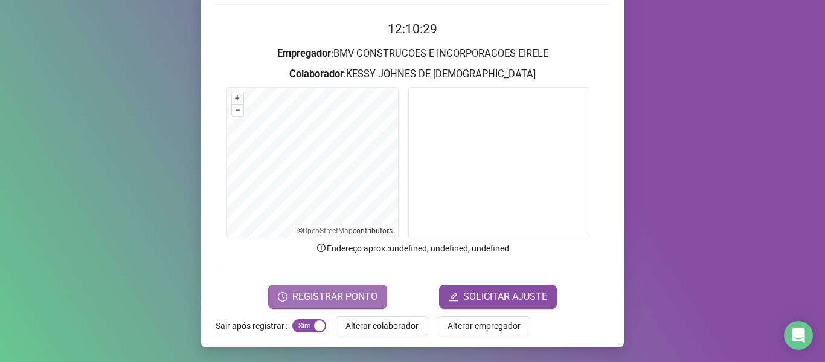
click at [358, 293] on span "REGISTRAR PONTO" at bounding box center [334, 296] width 85 height 14
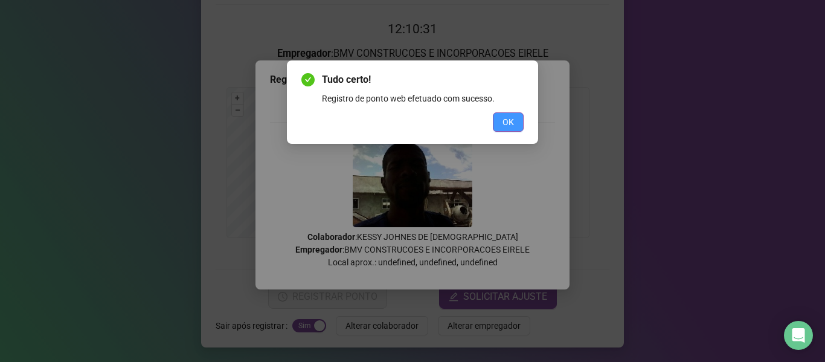
click at [515, 127] on button "OK" at bounding box center [508, 121] width 31 height 19
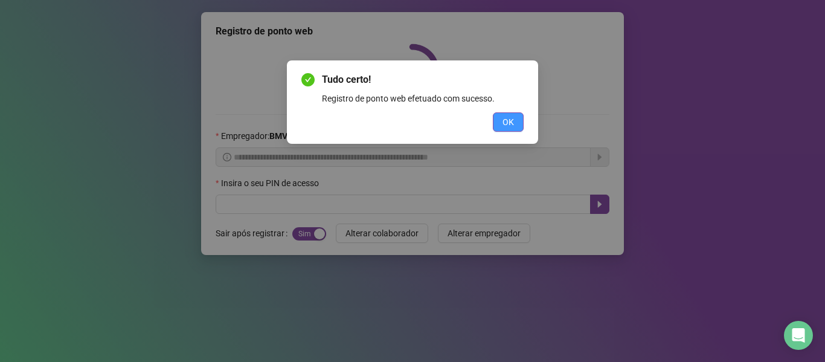
scroll to position [0, 0]
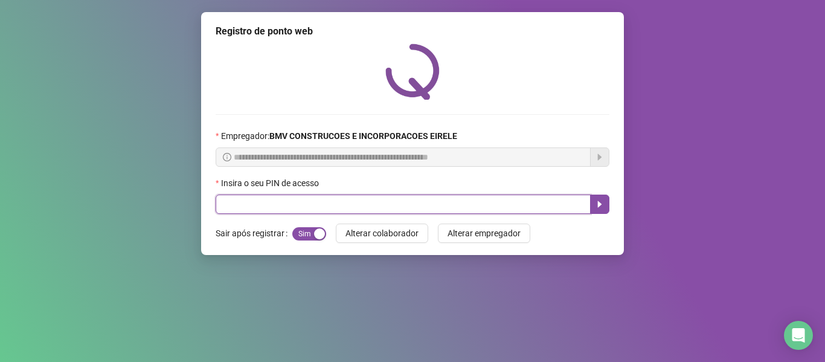
click at [470, 205] on input "text" at bounding box center [402, 203] width 375 height 19
type input "*****"
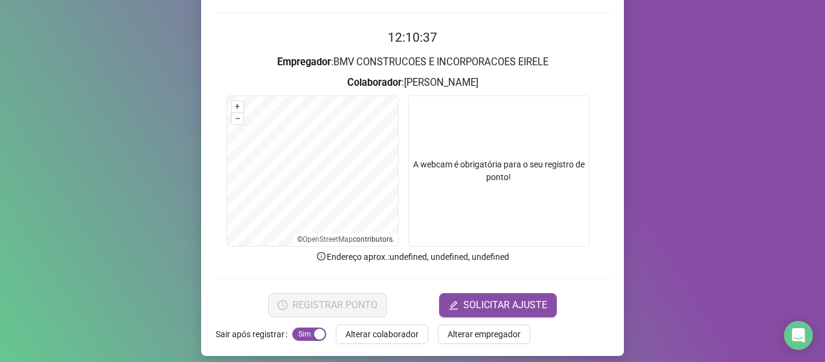
scroll to position [110, 0]
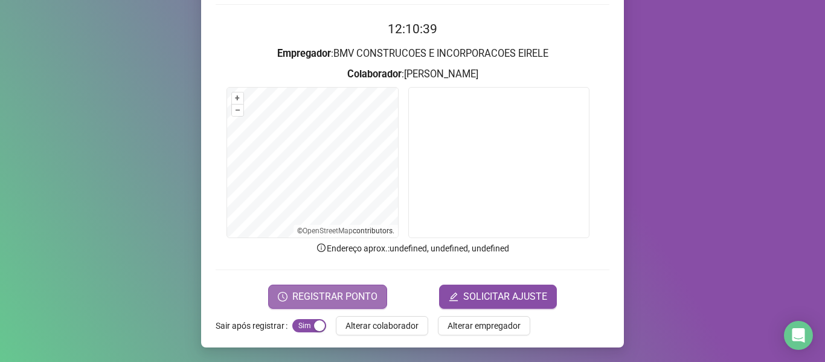
click at [345, 302] on span "REGISTRAR PONTO" at bounding box center [334, 296] width 85 height 14
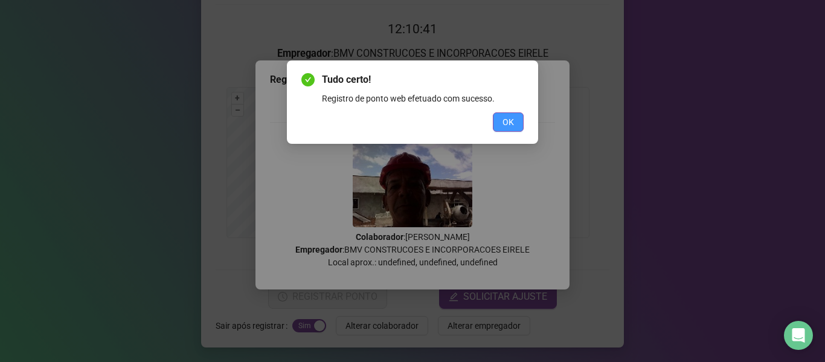
click at [500, 117] on button "OK" at bounding box center [508, 121] width 31 height 19
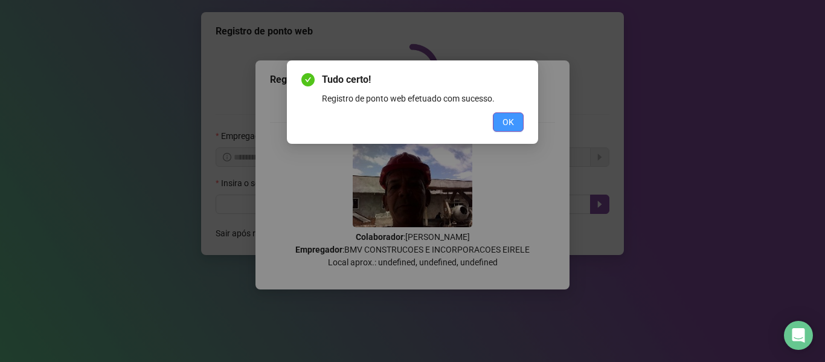
scroll to position [0, 0]
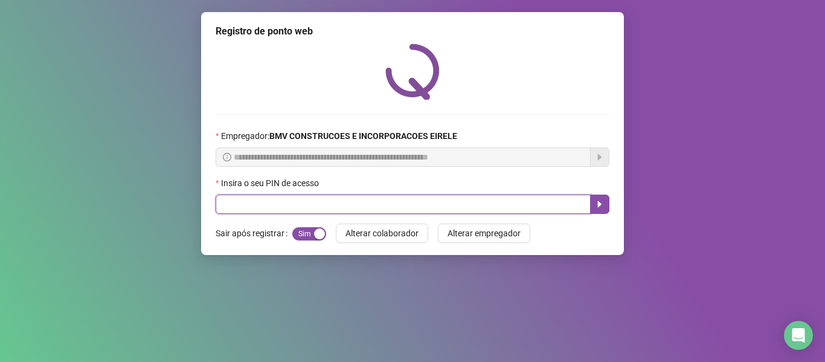
click at [442, 197] on input "text" at bounding box center [402, 203] width 375 height 19
type input "*****"
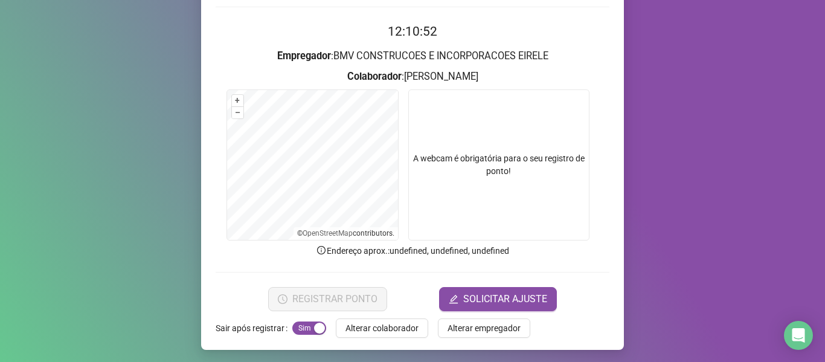
scroll to position [110, 0]
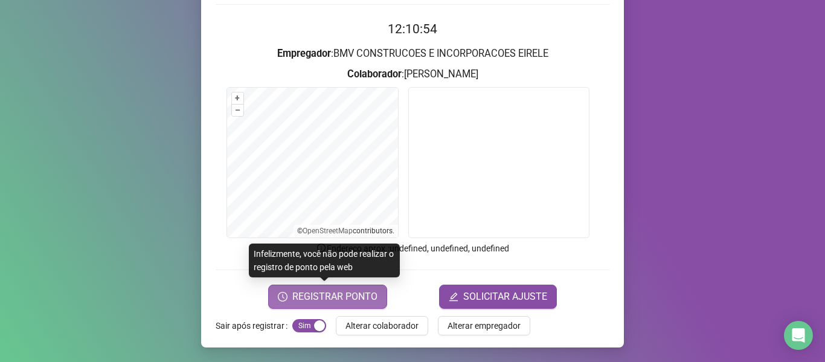
click at [340, 298] on span "REGISTRAR PONTO" at bounding box center [334, 296] width 85 height 14
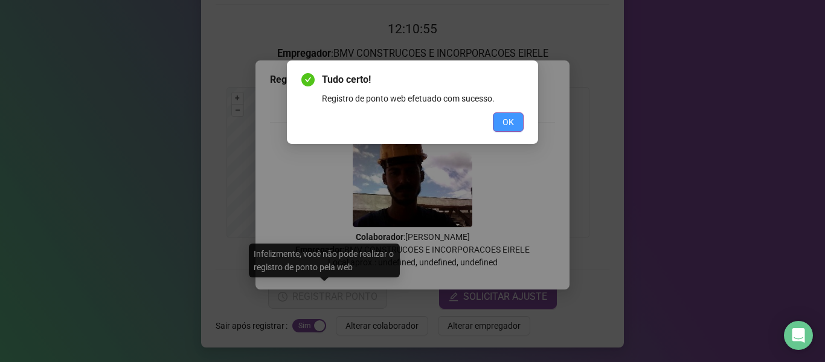
click at [503, 122] on span "OK" at bounding box center [507, 121] width 11 height 13
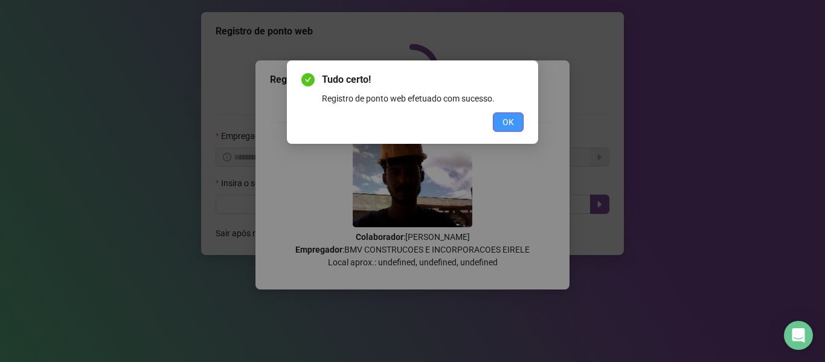
scroll to position [0, 0]
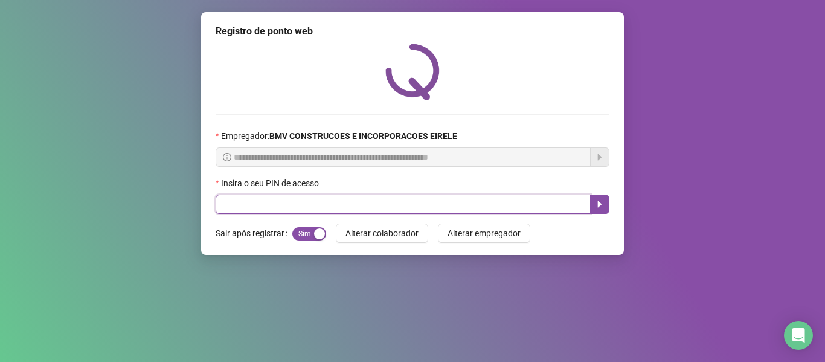
click at [414, 211] on input "text" at bounding box center [402, 203] width 375 height 19
type input "*****"
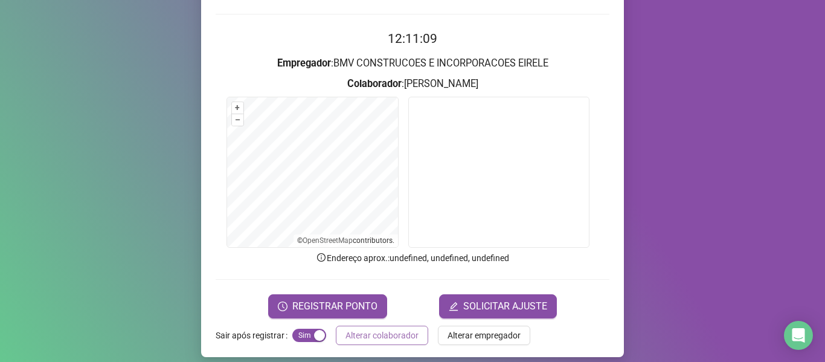
scroll to position [110, 0]
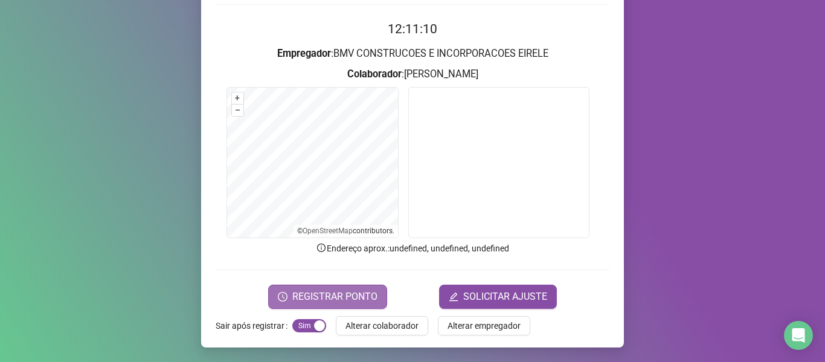
click at [360, 290] on span "REGISTRAR PONTO" at bounding box center [334, 296] width 85 height 14
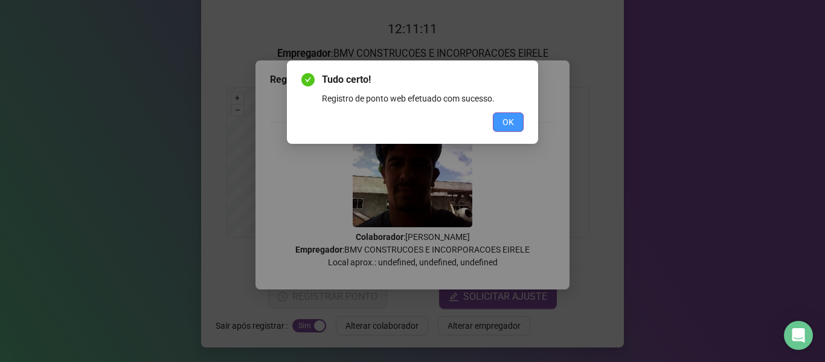
click at [500, 126] on button "OK" at bounding box center [508, 121] width 31 height 19
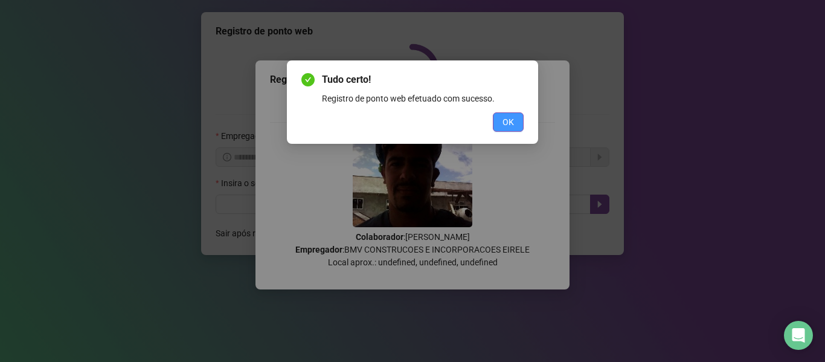
scroll to position [0, 0]
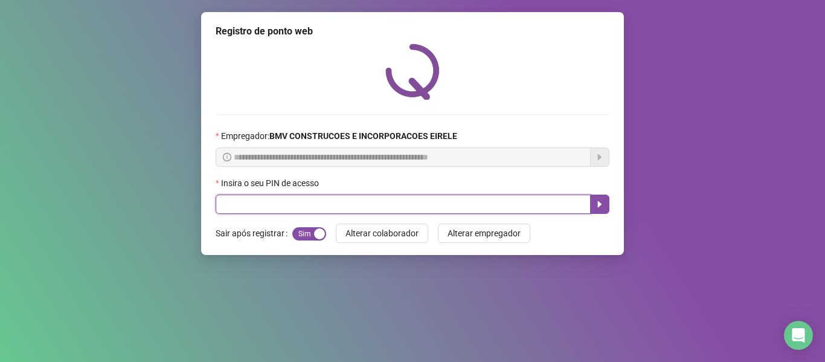
click at [402, 206] on input "text" at bounding box center [402, 203] width 375 height 19
type input "*****"
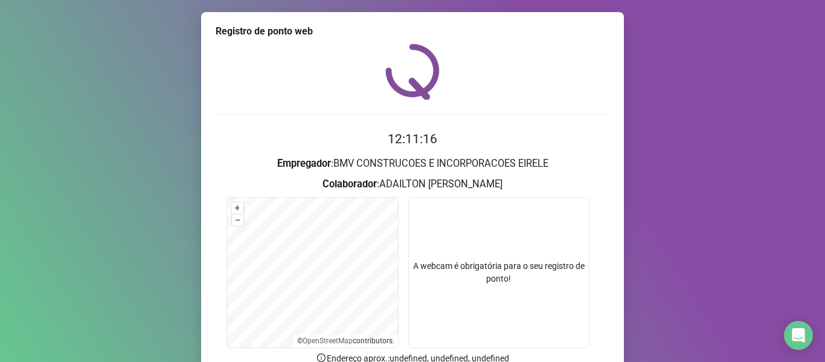
scroll to position [110, 0]
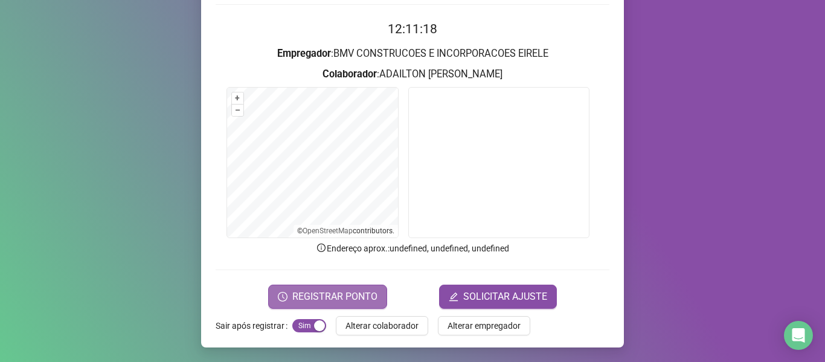
click at [344, 294] on span "REGISTRAR PONTO" at bounding box center [334, 296] width 85 height 14
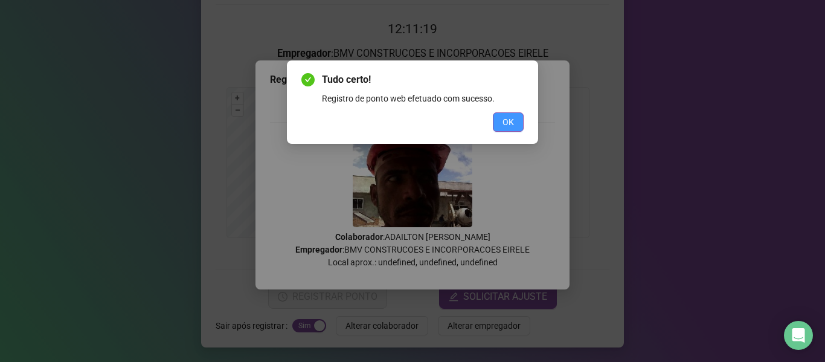
click at [507, 114] on button "OK" at bounding box center [508, 121] width 31 height 19
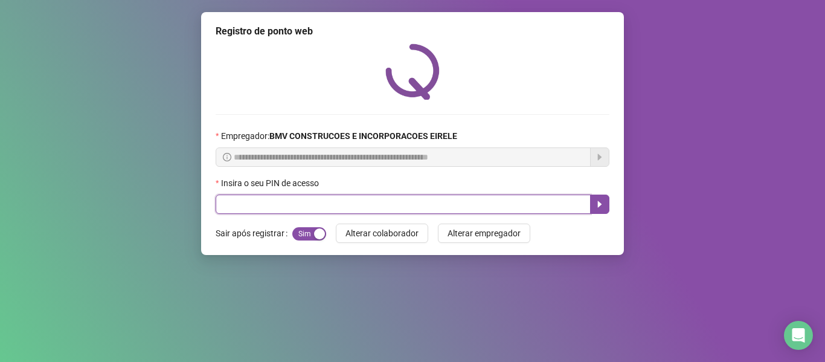
click at [421, 202] on input "text" at bounding box center [402, 203] width 375 height 19
type input "*****"
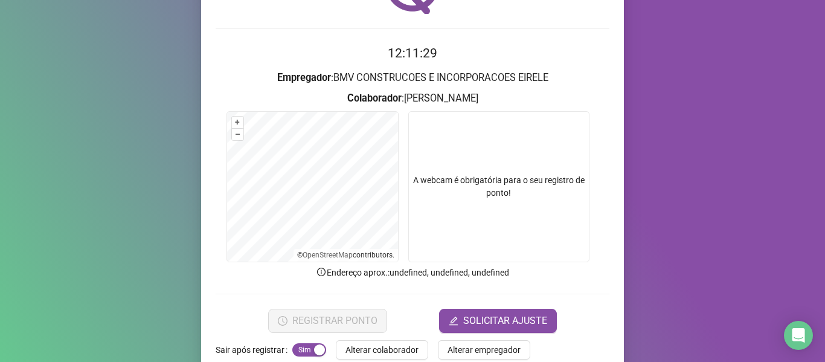
scroll to position [110, 0]
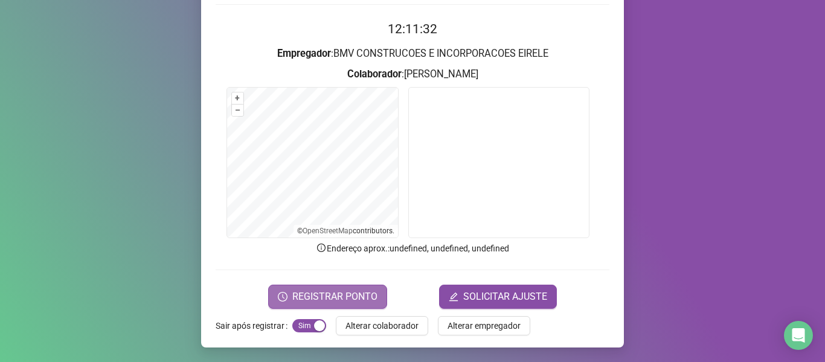
click at [355, 292] on span "REGISTRAR PONTO" at bounding box center [334, 296] width 85 height 14
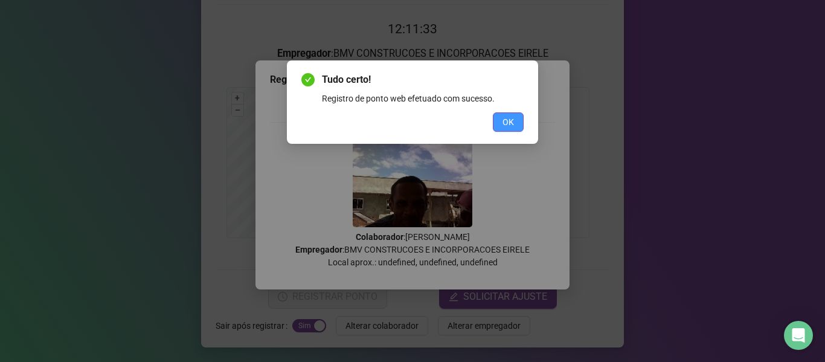
click at [510, 127] on span "OK" at bounding box center [507, 121] width 11 height 13
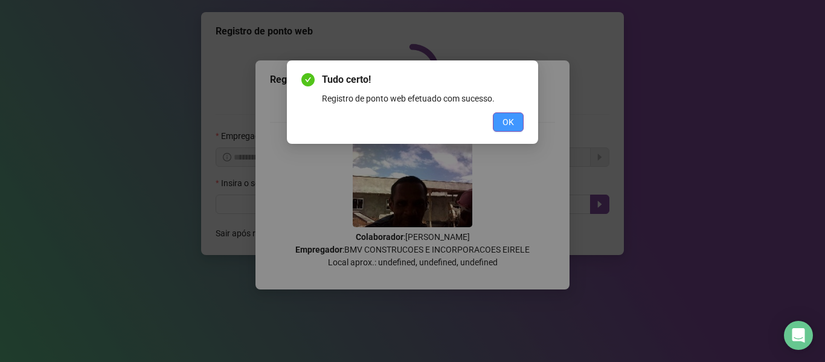
scroll to position [0, 0]
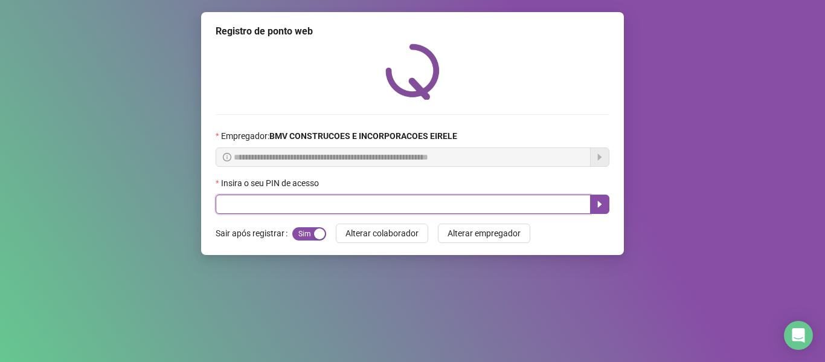
click at [341, 211] on input "text" at bounding box center [402, 203] width 375 height 19
type input "*****"
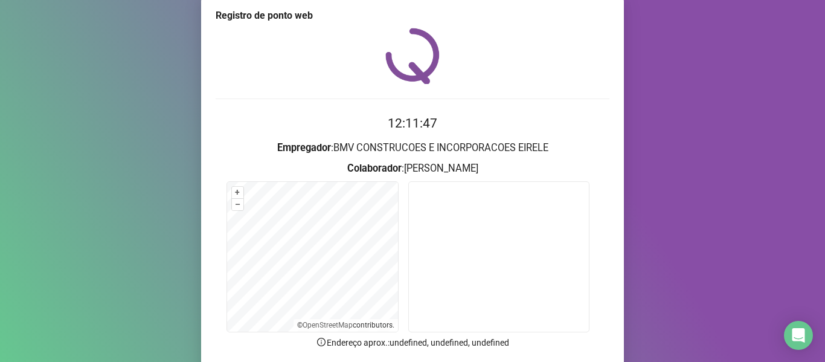
scroll to position [60, 0]
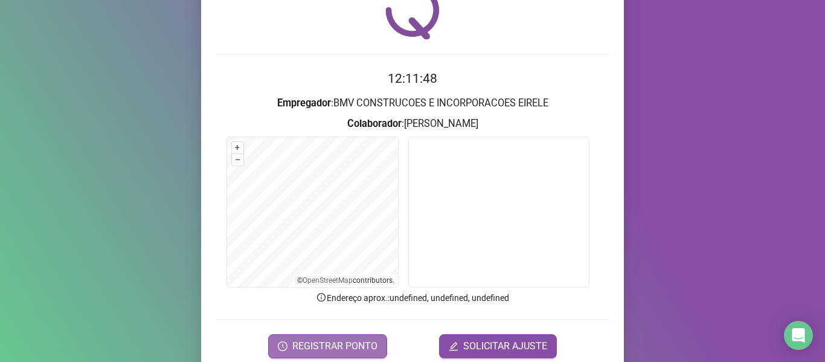
click at [355, 342] on span "REGISTRAR PONTO" at bounding box center [334, 346] width 85 height 14
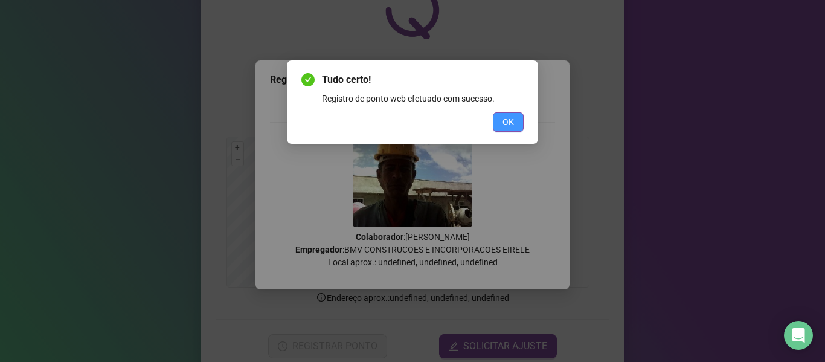
click at [508, 118] on span "OK" at bounding box center [507, 121] width 11 height 13
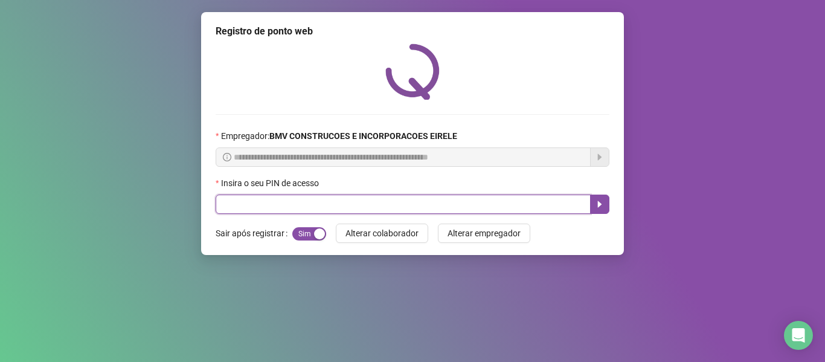
click at [445, 205] on input "text" at bounding box center [402, 203] width 375 height 19
type input "*****"
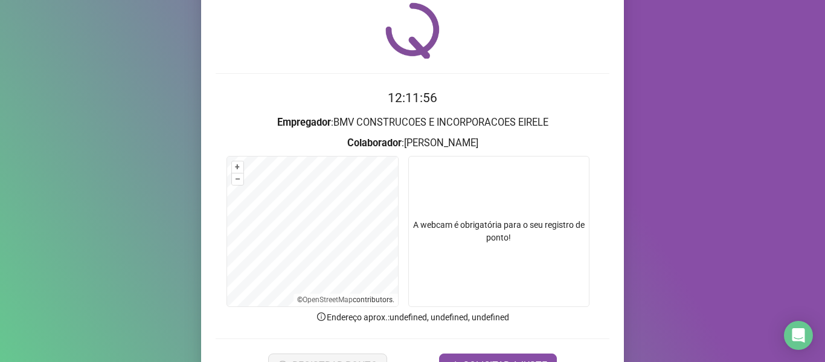
scroll to position [60, 0]
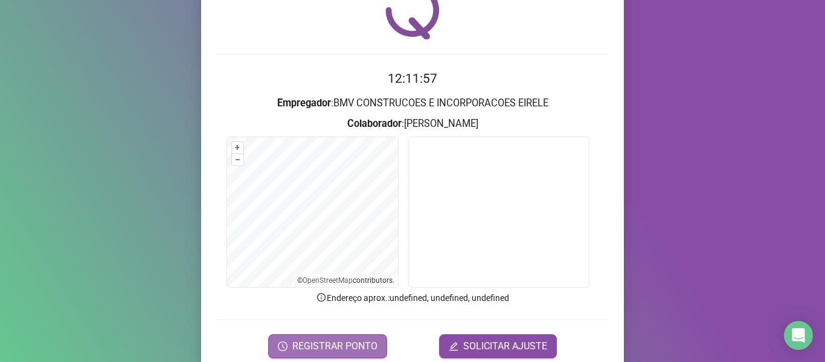
click at [319, 350] on span "REGISTRAR PONTO" at bounding box center [334, 346] width 85 height 14
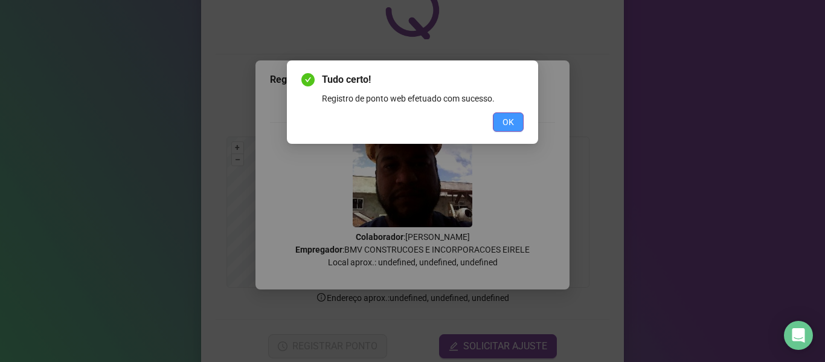
click at [509, 124] on span "OK" at bounding box center [507, 121] width 11 height 13
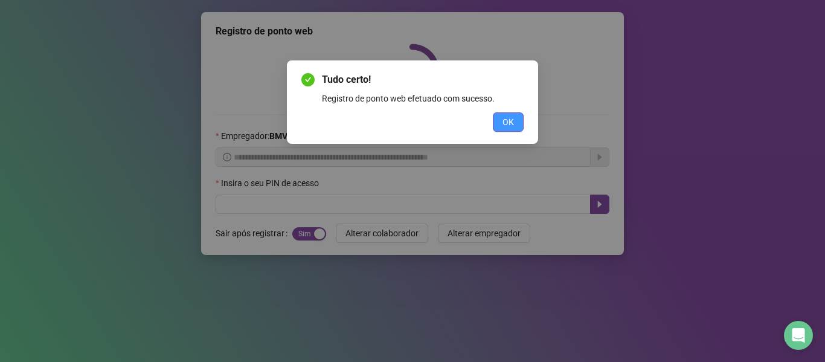
scroll to position [0, 0]
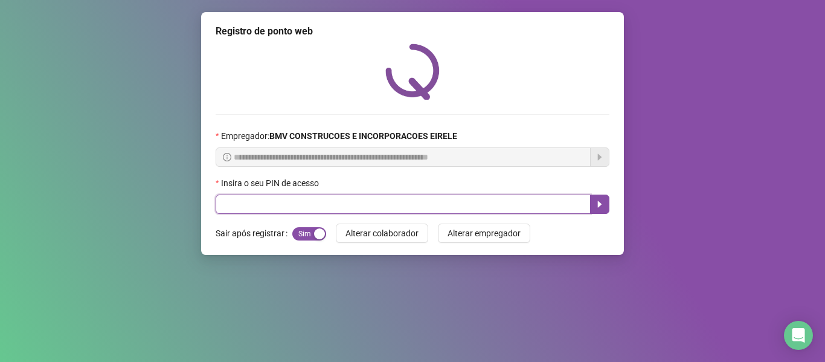
click at [430, 194] on input "text" at bounding box center [402, 203] width 375 height 19
type input "*****"
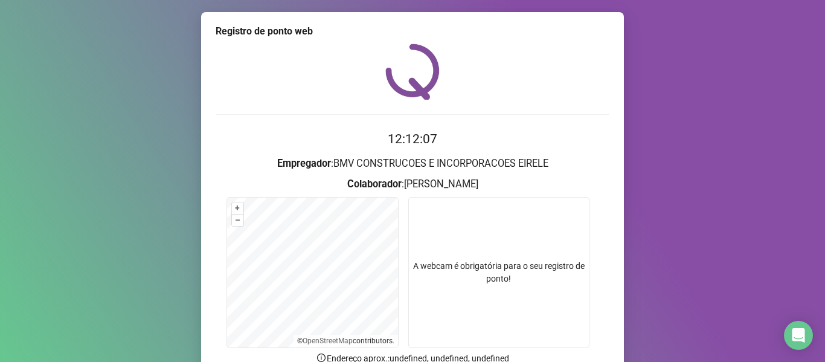
scroll to position [110, 0]
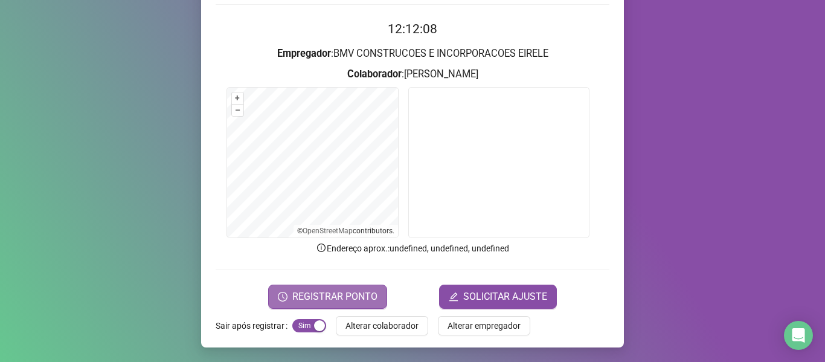
click at [357, 292] on span "REGISTRAR PONTO" at bounding box center [334, 296] width 85 height 14
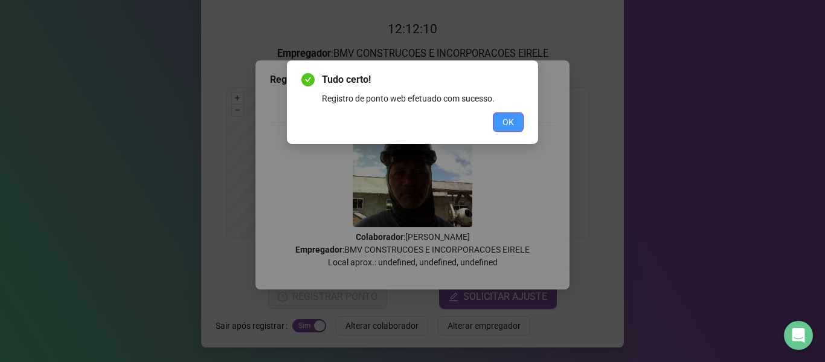
click at [504, 119] on span "OK" at bounding box center [507, 121] width 11 height 13
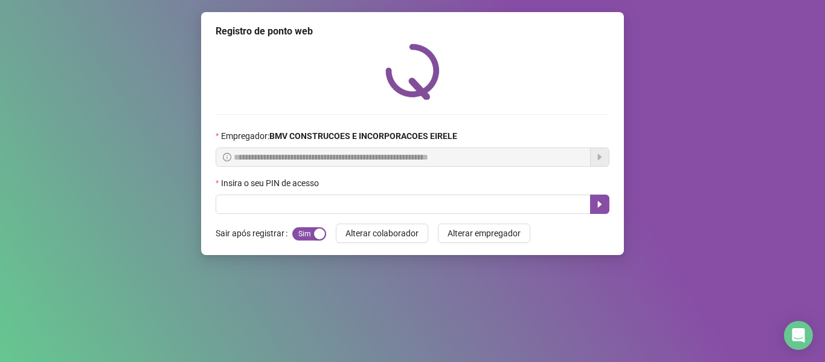
scroll to position [0, 0]
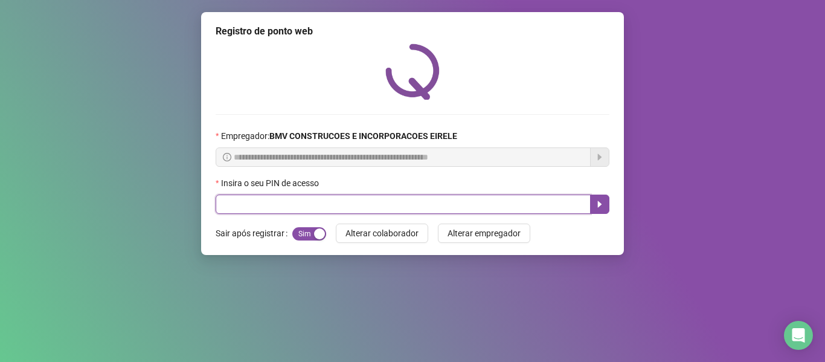
click at [445, 202] on input "text" at bounding box center [402, 203] width 375 height 19
type input "*****"
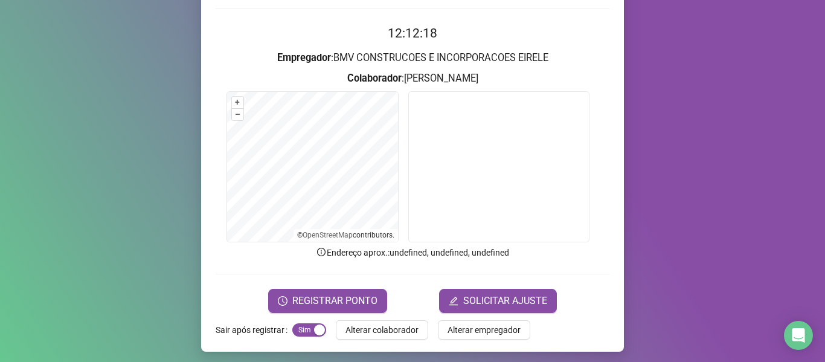
scroll to position [110, 0]
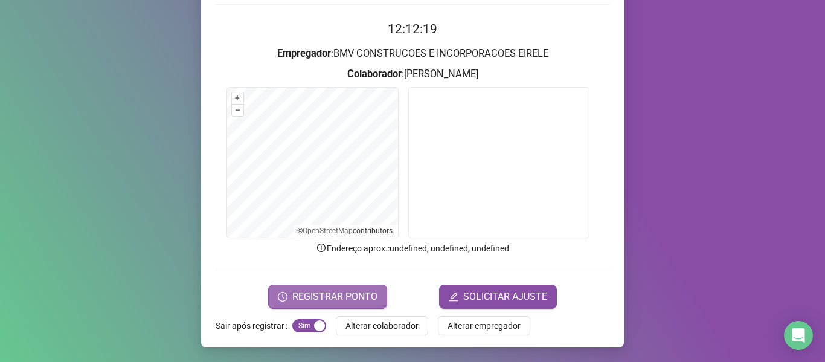
click at [351, 301] on span "REGISTRAR PONTO" at bounding box center [334, 296] width 85 height 14
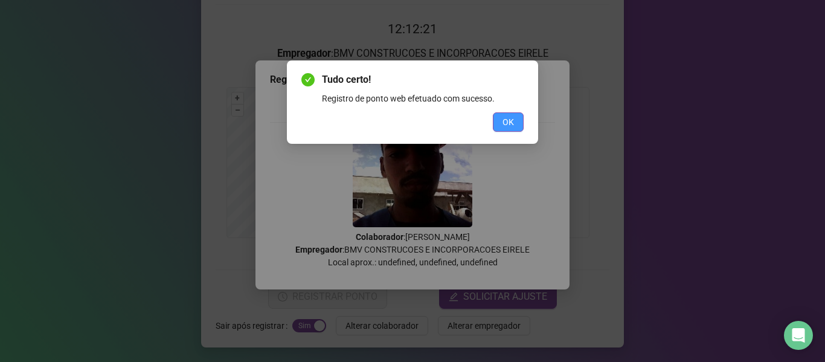
click at [506, 118] on span "OK" at bounding box center [507, 121] width 11 height 13
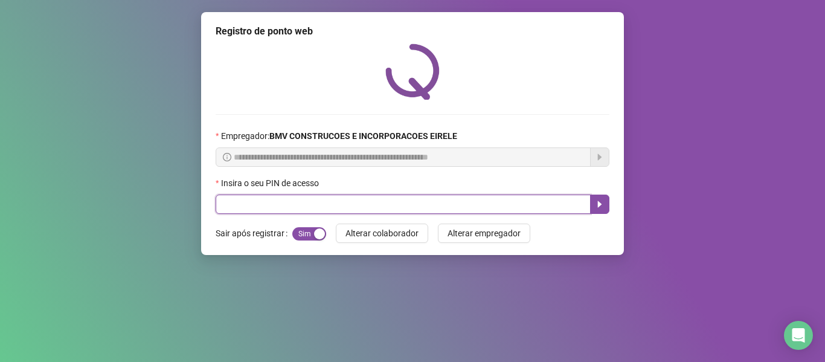
click at [417, 202] on input "text" at bounding box center [402, 203] width 375 height 19
type input "*****"
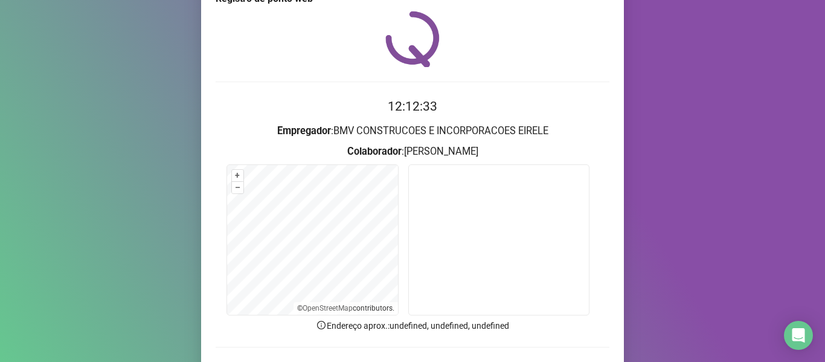
scroll to position [60, 0]
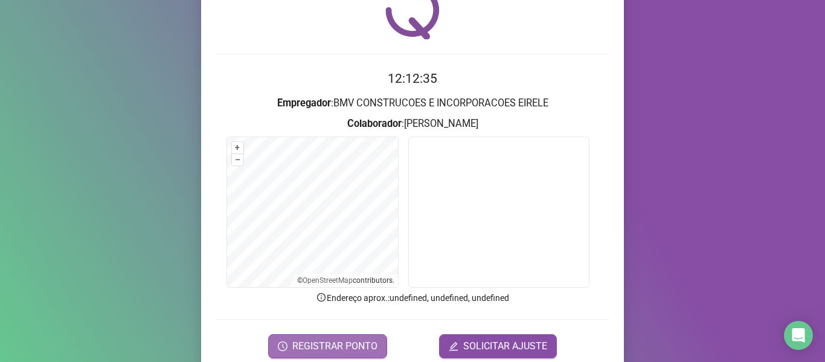
click at [351, 346] on span "REGISTRAR PONTO" at bounding box center [334, 346] width 85 height 14
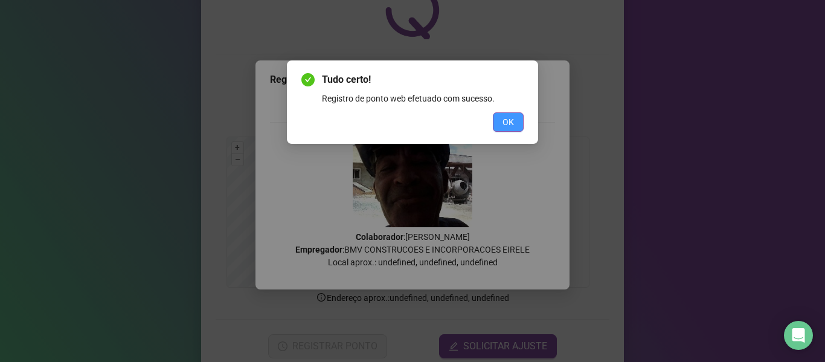
click at [505, 125] on span "OK" at bounding box center [507, 121] width 11 height 13
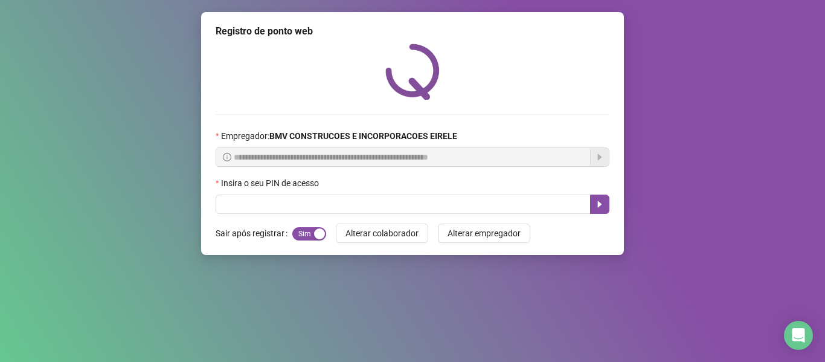
scroll to position [0, 0]
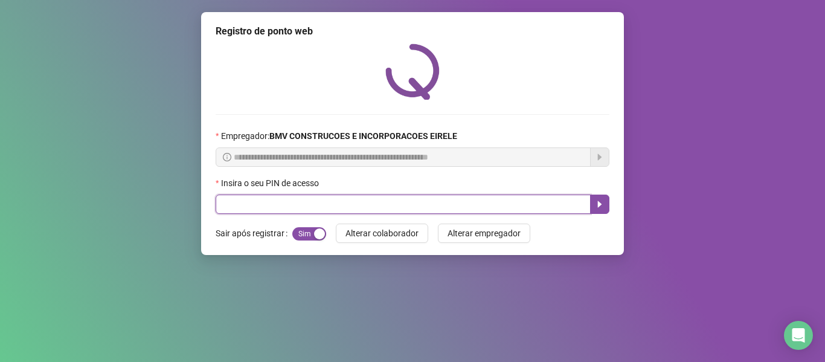
click at [393, 199] on input "text" at bounding box center [402, 203] width 375 height 19
type input "*****"
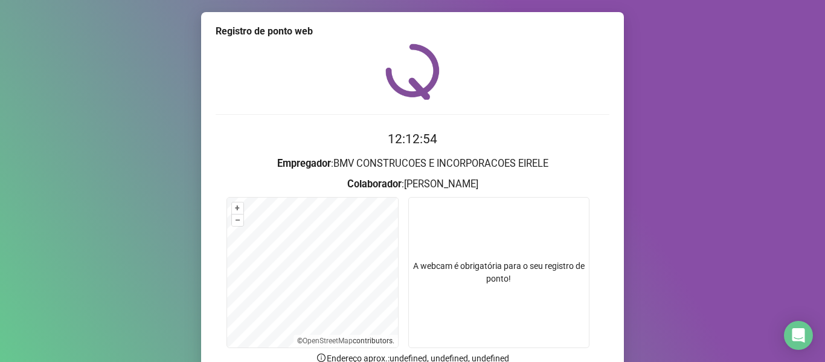
scroll to position [110, 0]
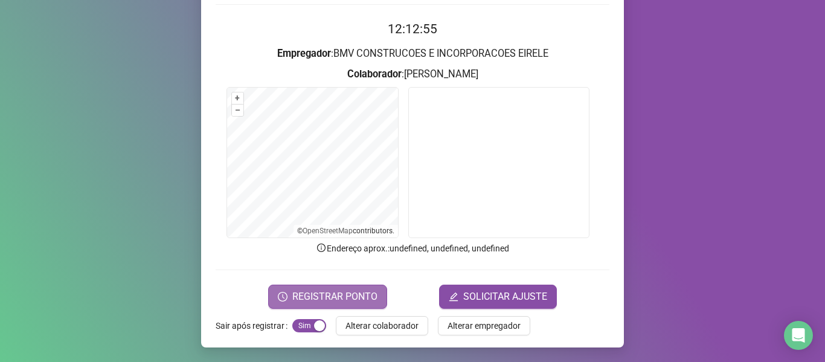
click at [350, 301] on span "REGISTRAR PONTO" at bounding box center [334, 296] width 85 height 14
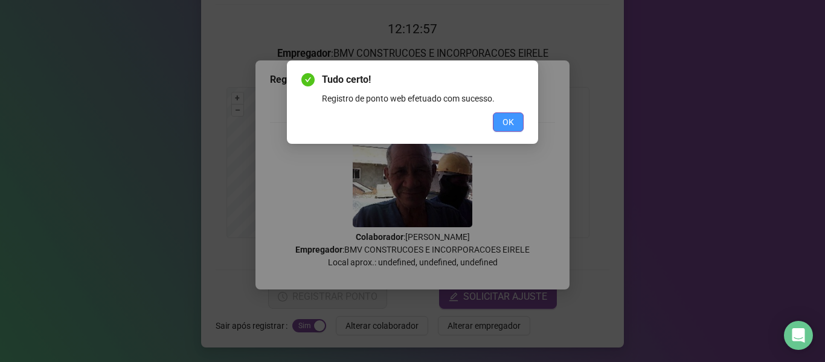
click at [504, 127] on span "OK" at bounding box center [507, 121] width 11 height 13
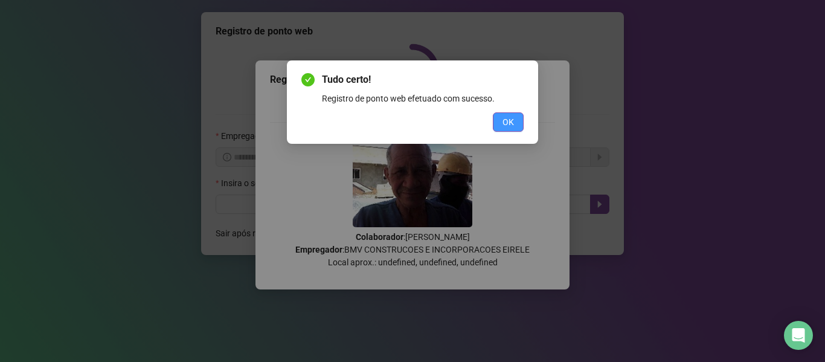
scroll to position [0, 0]
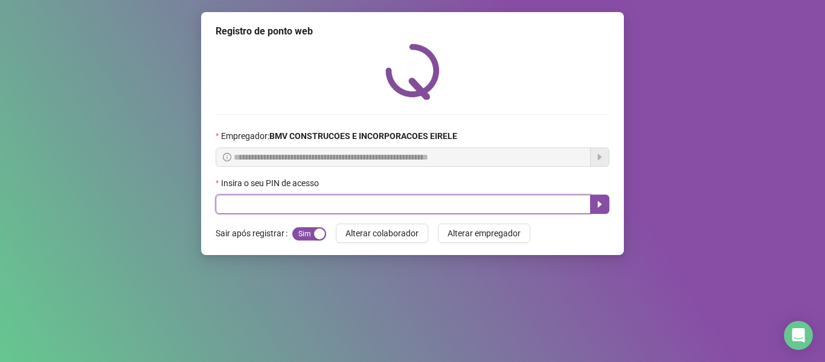
click at [516, 208] on input "text" at bounding box center [402, 203] width 375 height 19
type input "*****"
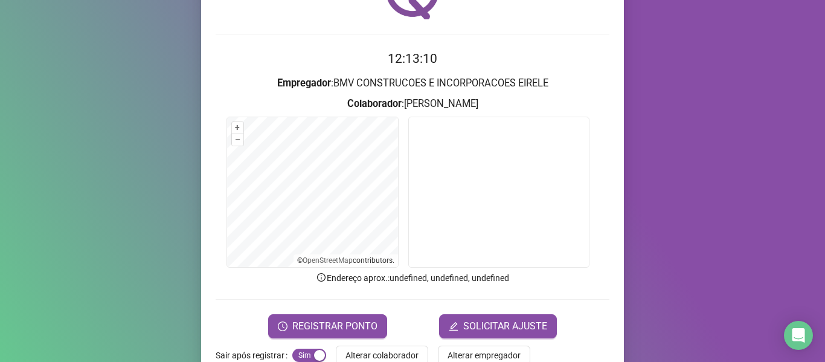
scroll to position [110, 0]
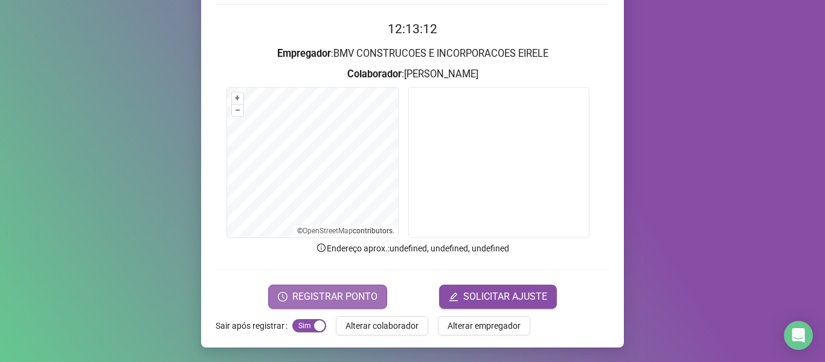
click at [325, 294] on span "REGISTRAR PONTO" at bounding box center [334, 296] width 85 height 14
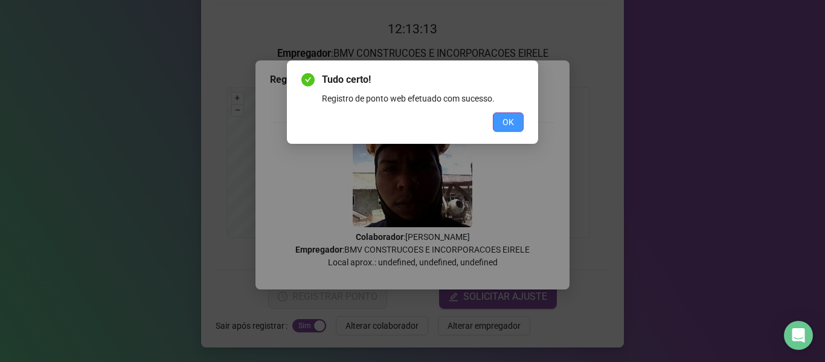
click at [508, 123] on span "OK" at bounding box center [507, 121] width 11 height 13
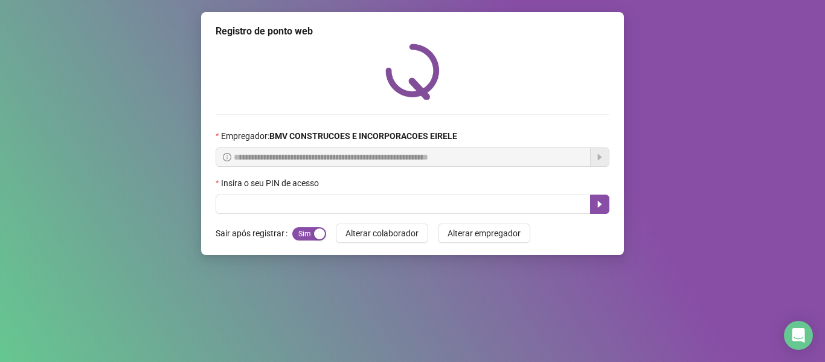
scroll to position [0, 0]
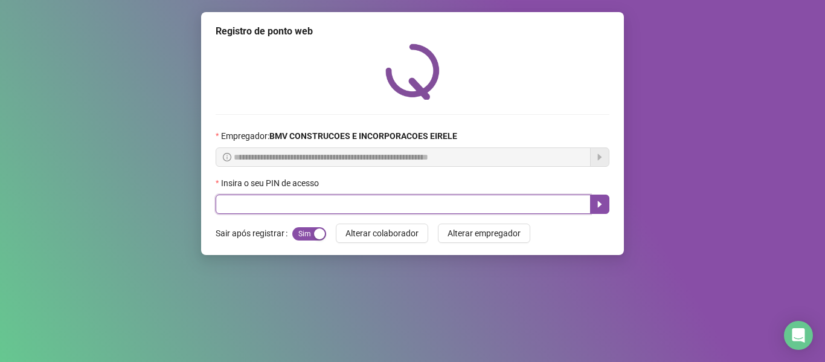
click at [356, 202] on input "text" at bounding box center [402, 203] width 375 height 19
type input "*****"
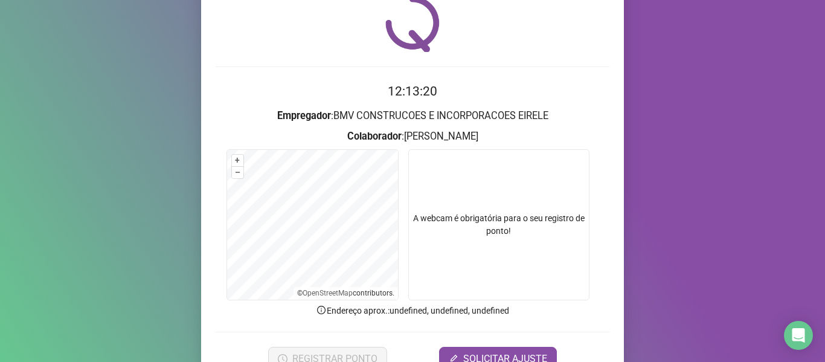
scroll to position [110, 0]
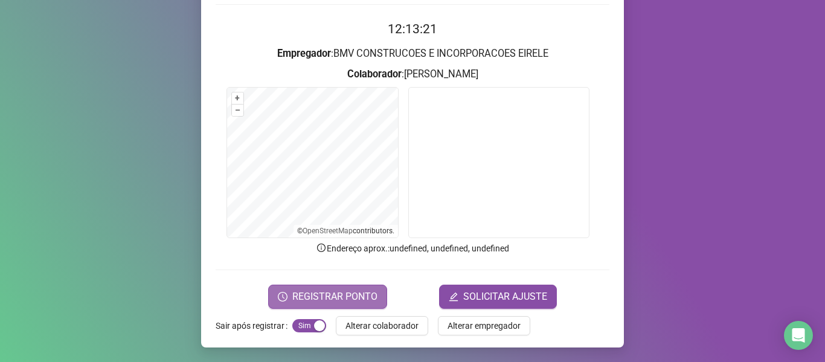
click at [371, 291] on span "REGISTRAR PONTO" at bounding box center [334, 296] width 85 height 14
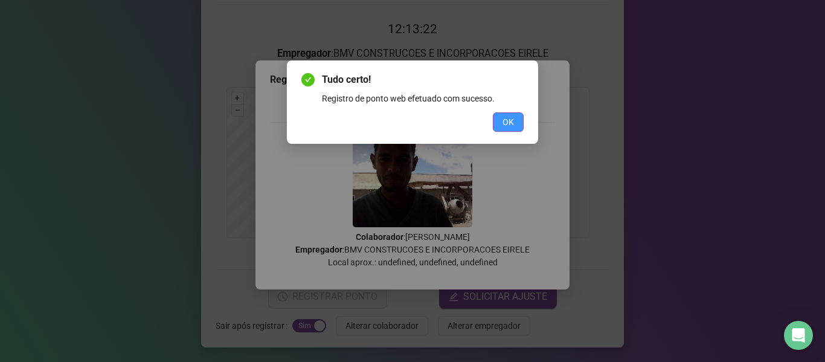
click at [497, 125] on button "OK" at bounding box center [508, 121] width 31 height 19
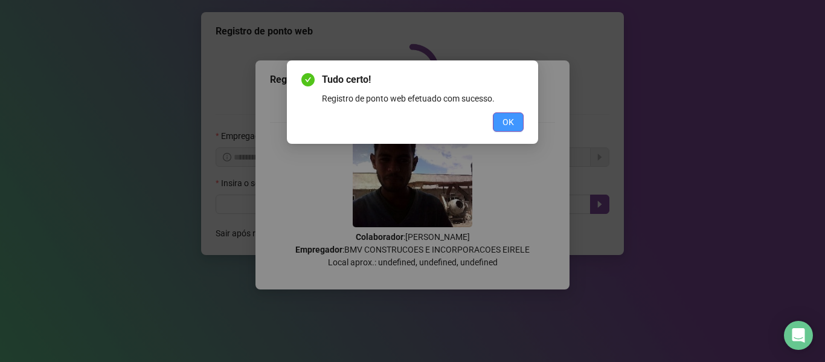
scroll to position [0, 0]
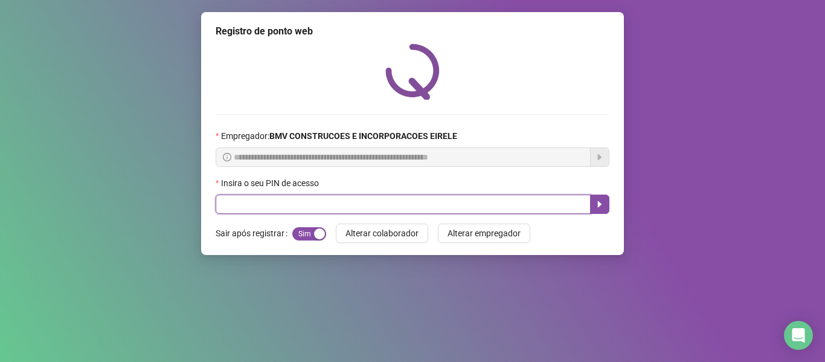
click at [307, 209] on input "text" at bounding box center [402, 203] width 375 height 19
type input "*****"
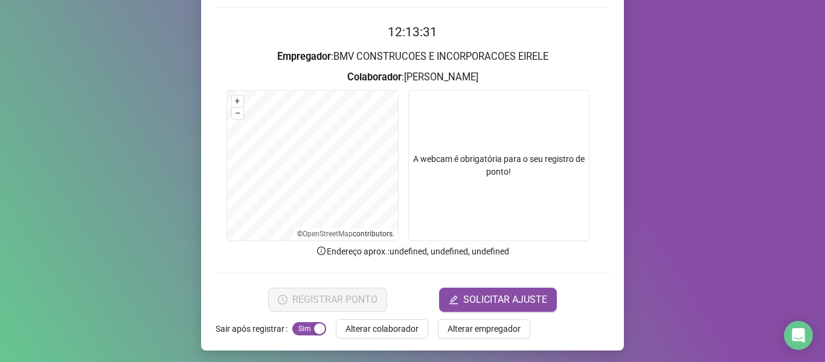
scroll to position [110, 0]
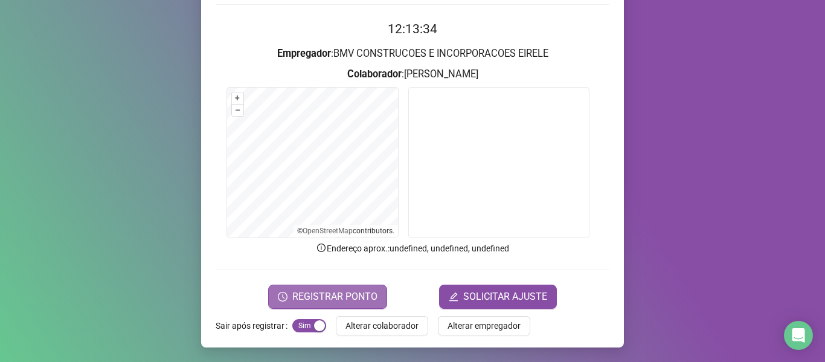
click at [342, 295] on span "REGISTRAR PONTO" at bounding box center [334, 296] width 85 height 14
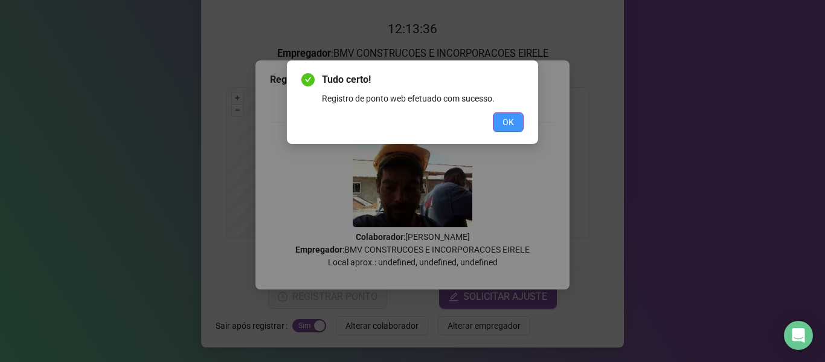
click at [504, 124] on span "OK" at bounding box center [507, 121] width 11 height 13
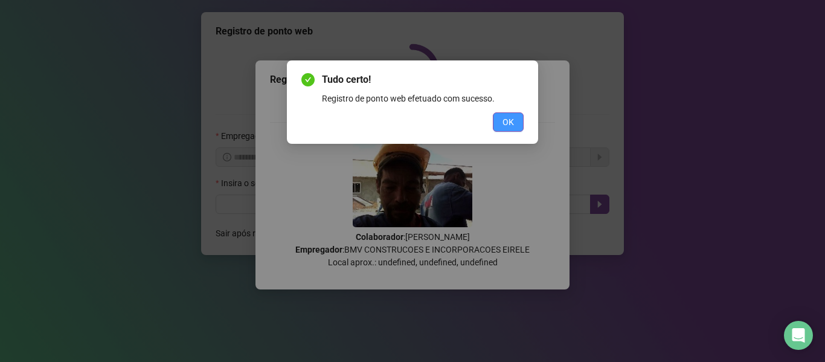
scroll to position [0, 0]
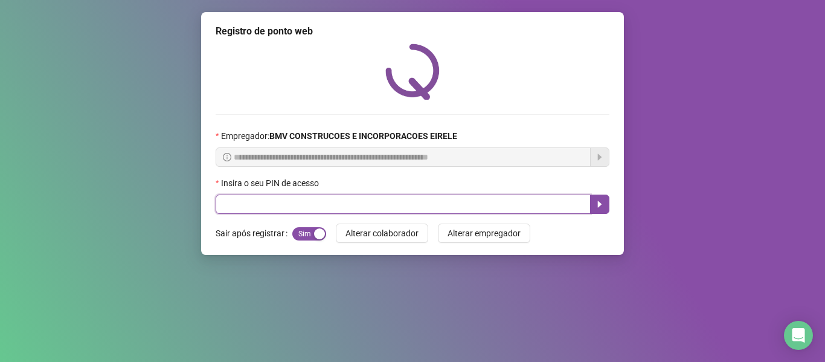
click at [313, 203] on input "text" at bounding box center [402, 203] width 375 height 19
type input "*****"
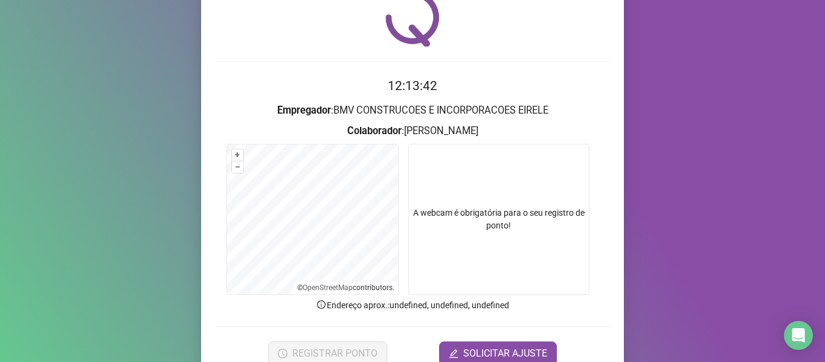
scroll to position [110, 0]
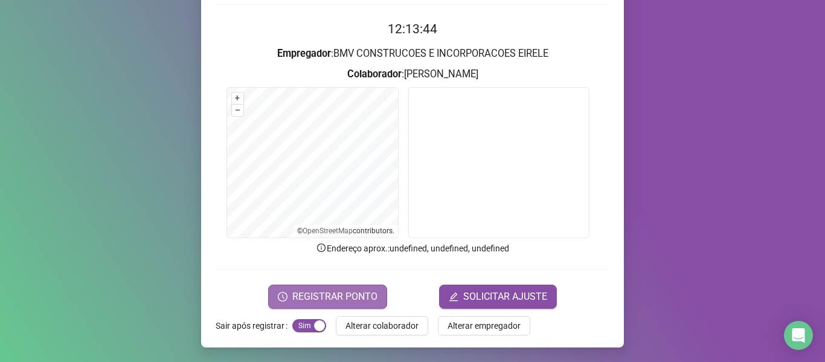
click at [335, 291] on span "REGISTRAR PONTO" at bounding box center [334, 296] width 85 height 14
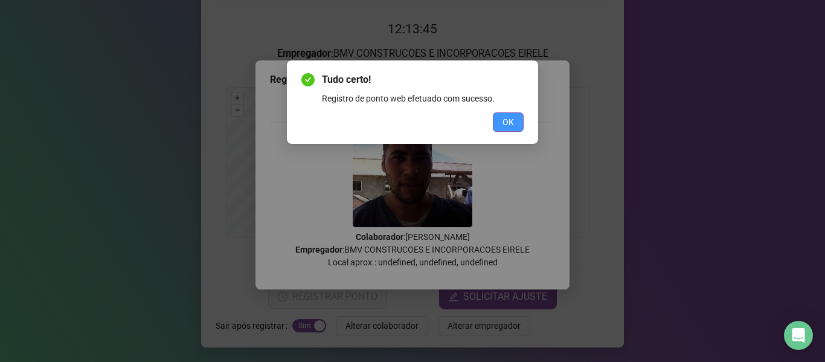
click at [499, 118] on button "OK" at bounding box center [508, 121] width 31 height 19
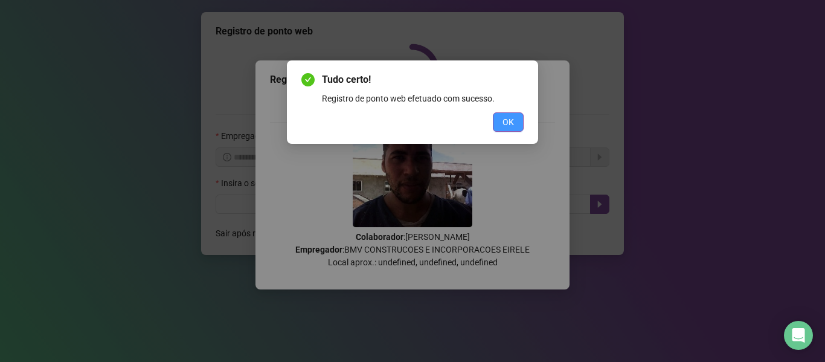
scroll to position [0, 0]
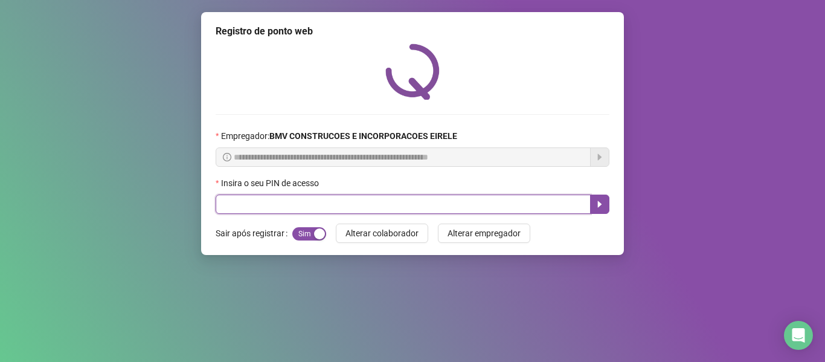
click at [423, 203] on input "text" at bounding box center [402, 203] width 375 height 19
type input "*****"
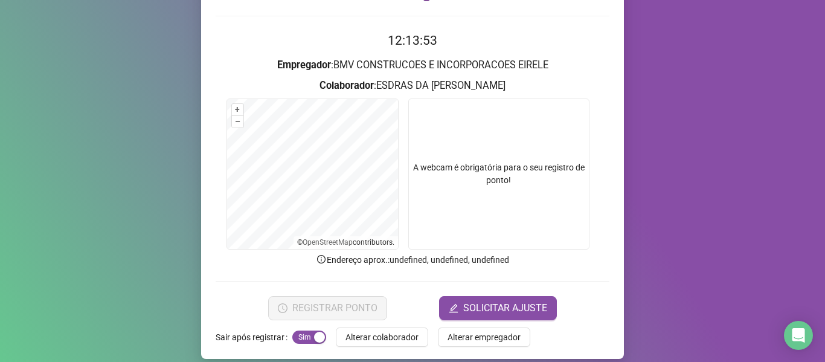
scroll to position [110, 0]
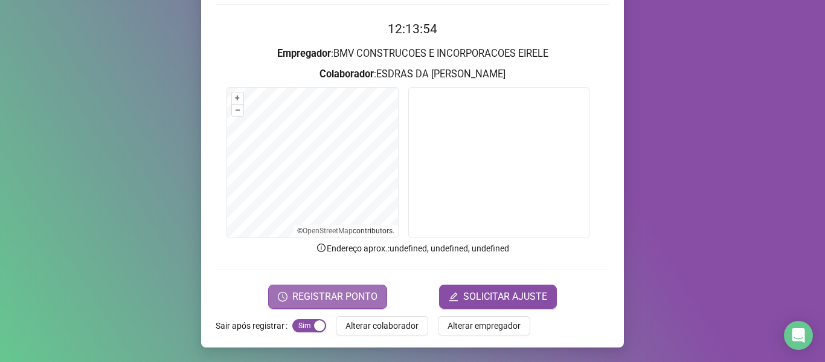
click at [359, 299] on span "REGISTRAR PONTO" at bounding box center [334, 296] width 85 height 14
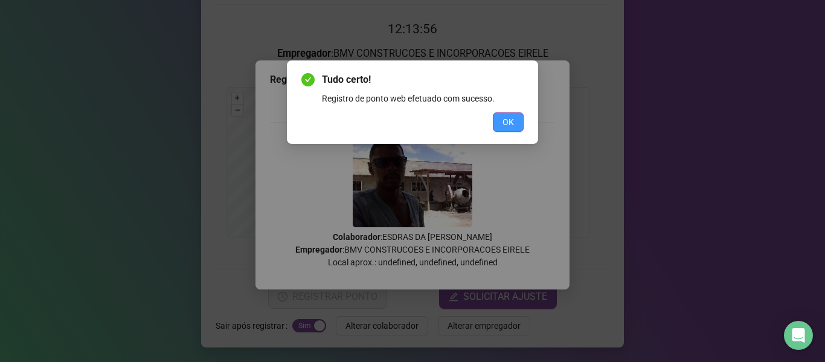
click at [499, 115] on button "OK" at bounding box center [508, 121] width 31 height 19
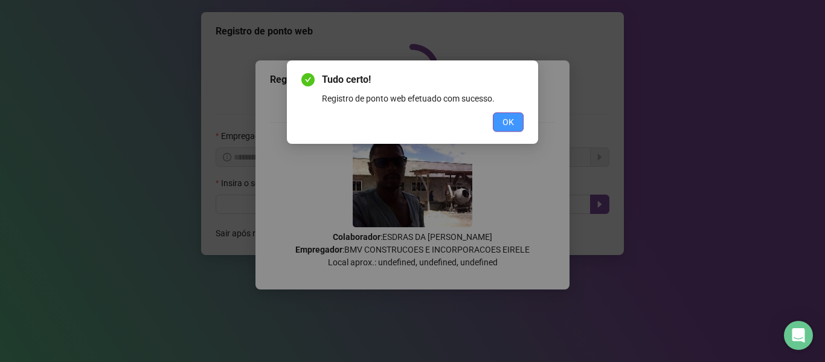
scroll to position [0, 0]
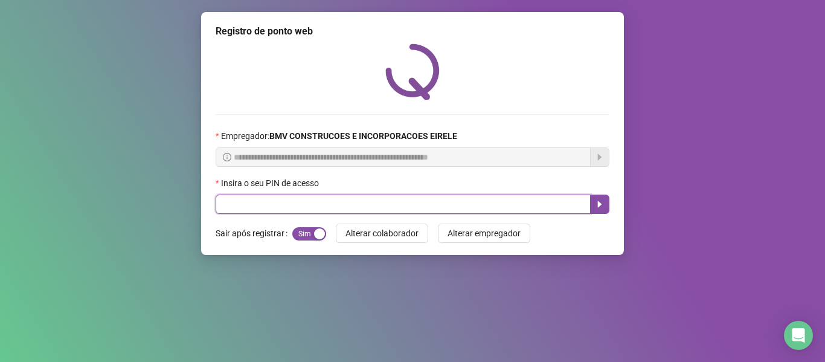
click at [426, 203] on input "text" at bounding box center [402, 203] width 375 height 19
type input "*****"
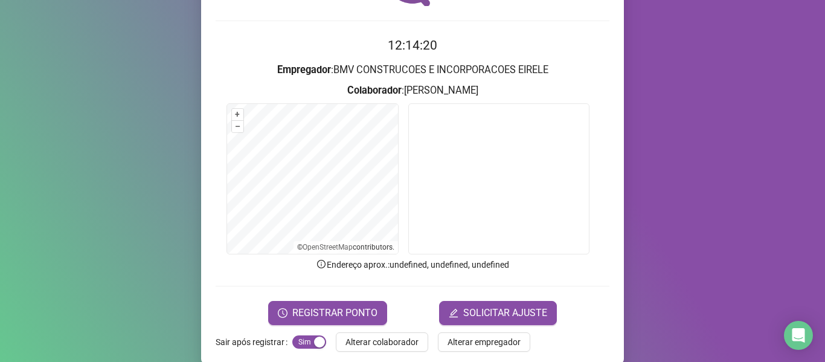
scroll to position [110, 0]
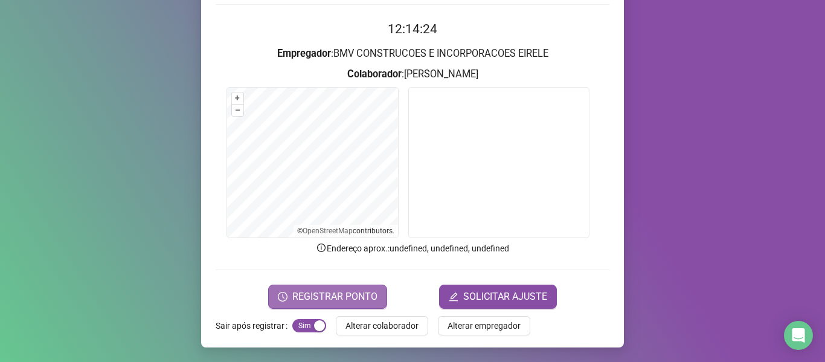
click at [305, 293] on span "REGISTRAR PONTO" at bounding box center [334, 296] width 85 height 14
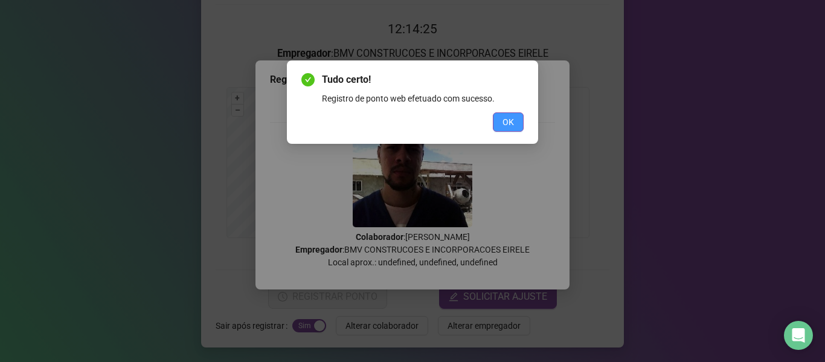
click at [501, 122] on button "OK" at bounding box center [508, 121] width 31 height 19
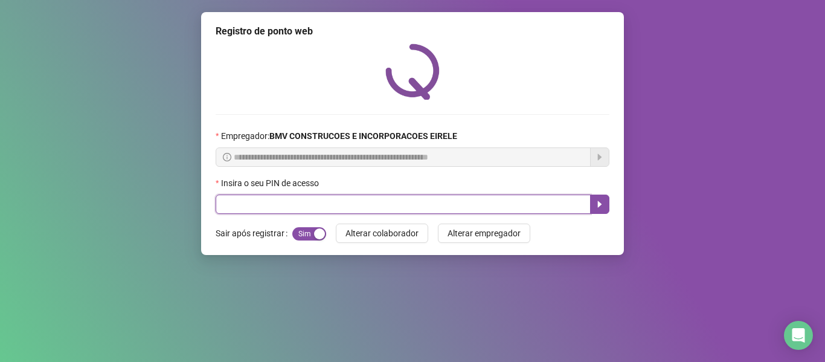
click at [456, 207] on input "text" at bounding box center [402, 203] width 375 height 19
type input "*****"
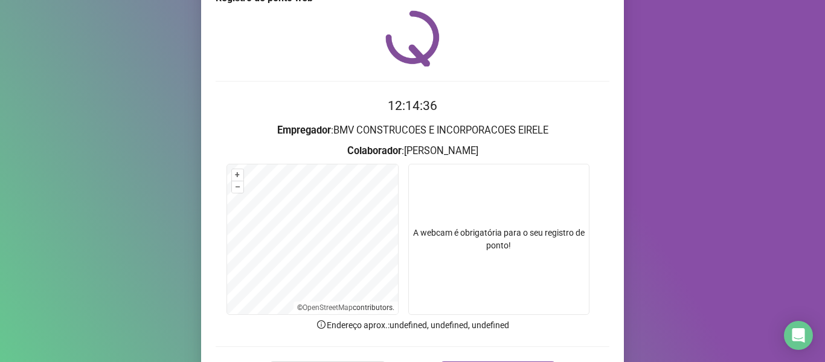
scroll to position [60, 0]
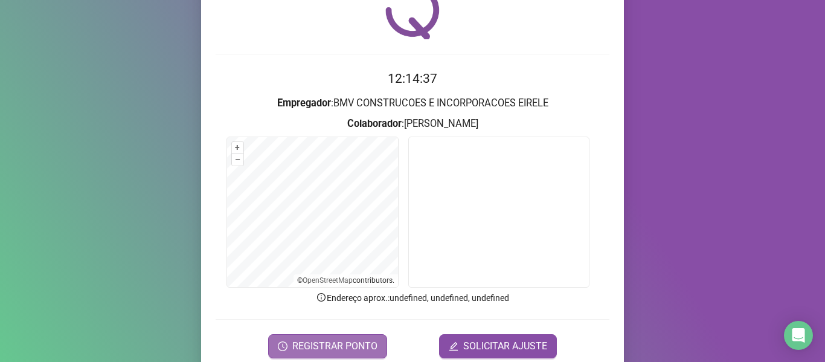
click at [362, 345] on span "REGISTRAR PONTO" at bounding box center [334, 346] width 85 height 14
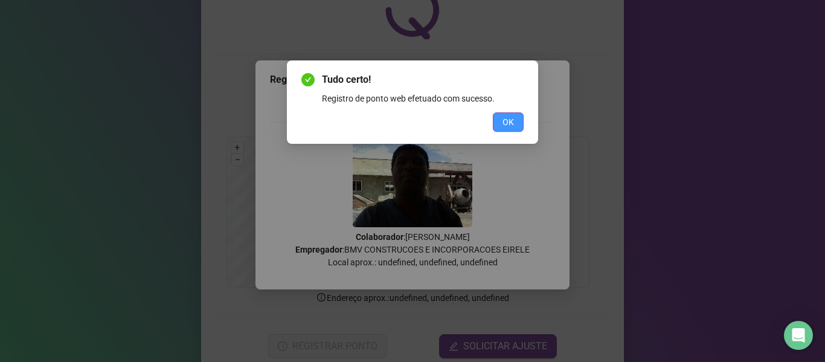
click at [508, 121] on span "OK" at bounding box center [507, 121] width 11 height 13
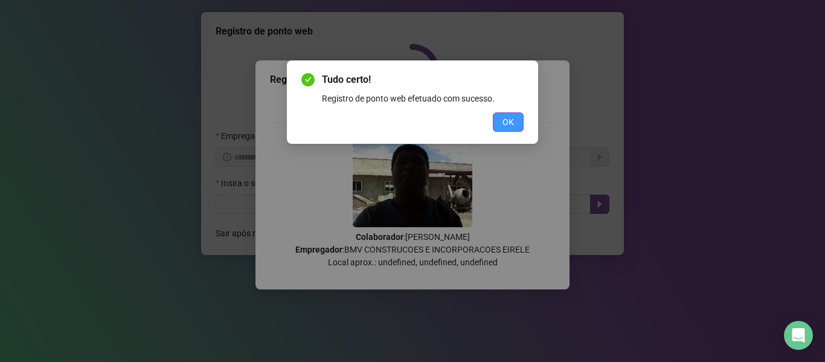
scroll to position [0, 0]
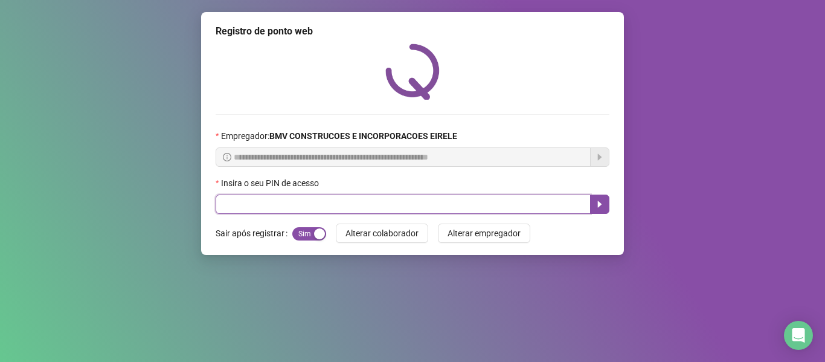
click at [456, 207] on input "text" at bounding box center [402, 203] width 375 height 19
type input "*****"
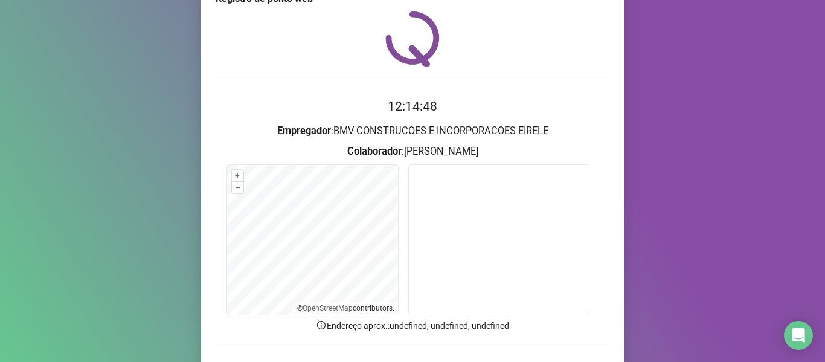
scroll to position [110, 0]
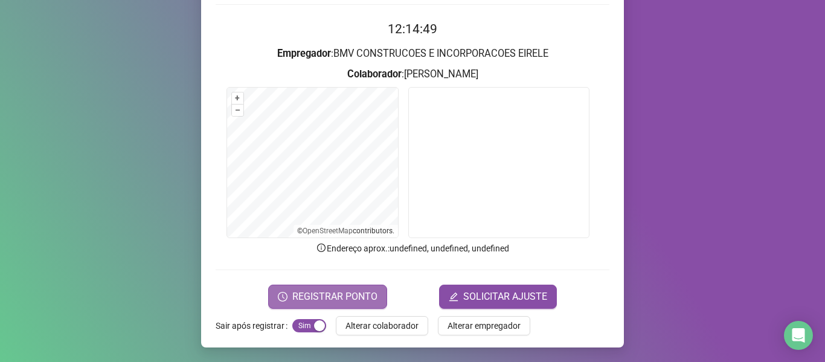
click at [363, 298] on span "REGISTRAR PONTO" at bounding box center [334, 296] width 85 height 14
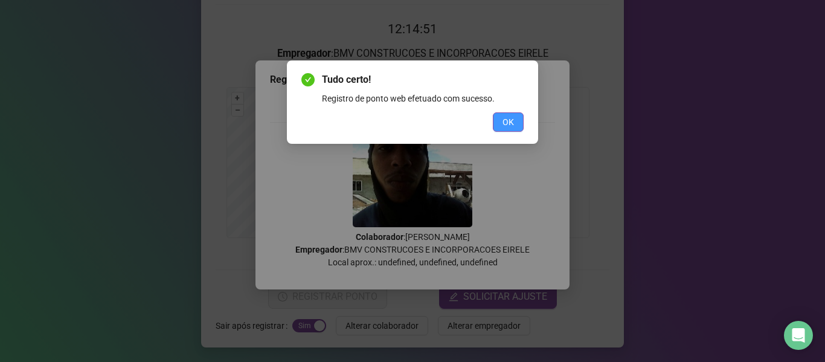
click at [509, 126] on span "OK" at bounding box center [507, 121] width 11 height 13
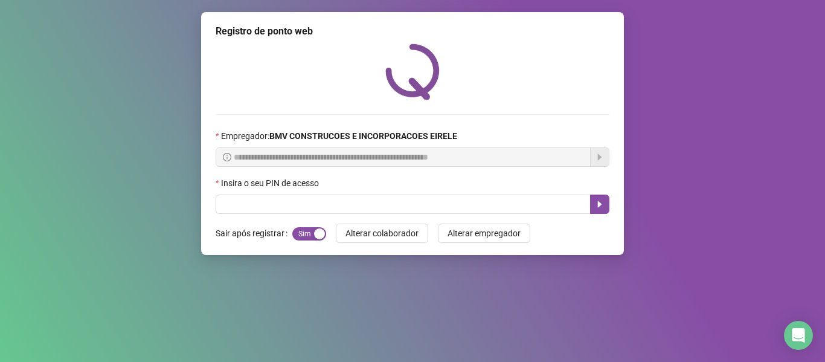
scroll to position [0, 0]
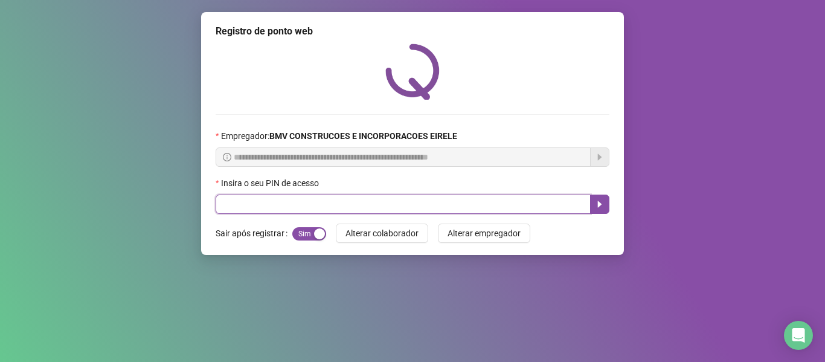
click at [444, 202] on input "text" at bounding box center [402, 203] width 375 height 19
type input "*****"
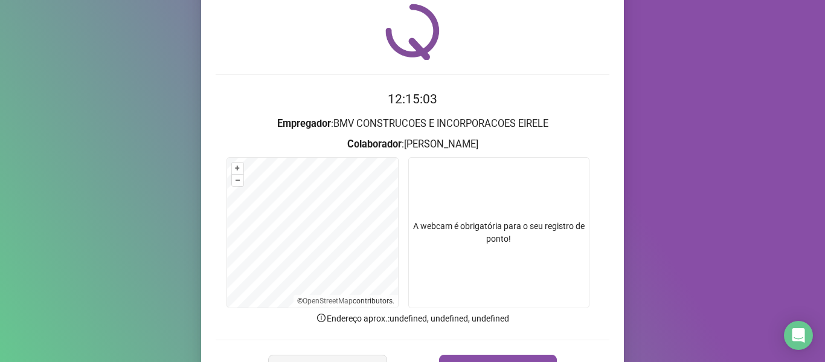
scroll to position [60, 0]
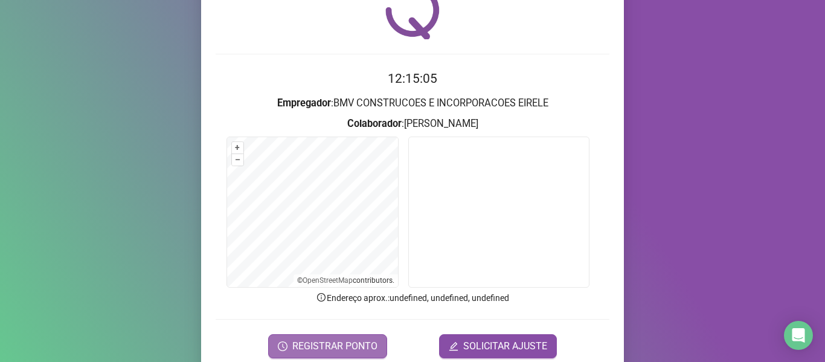
click at [351, 345] on span "REGISTRAR PONTO" at bounding box center [334, 346] width 85 height 14
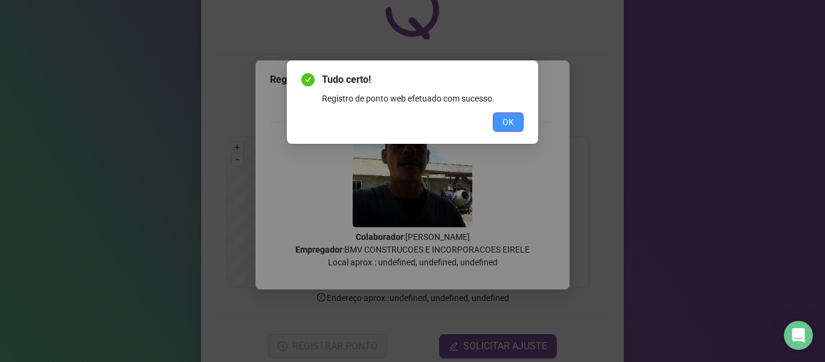
click at [512, 125] on span "OK" at bounding box center [507, 121] width 11 height 13
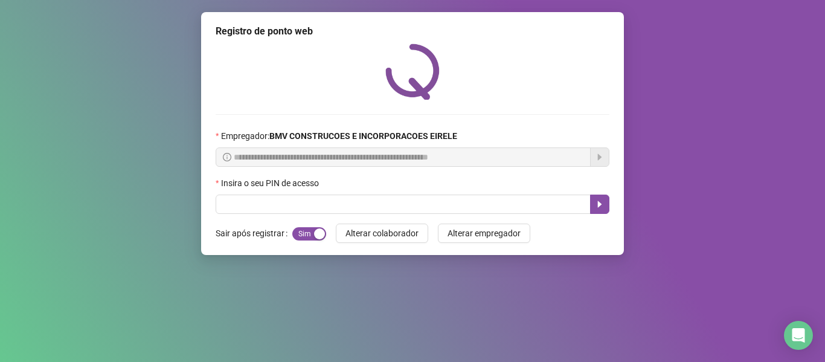
scroll to position [0, 0]
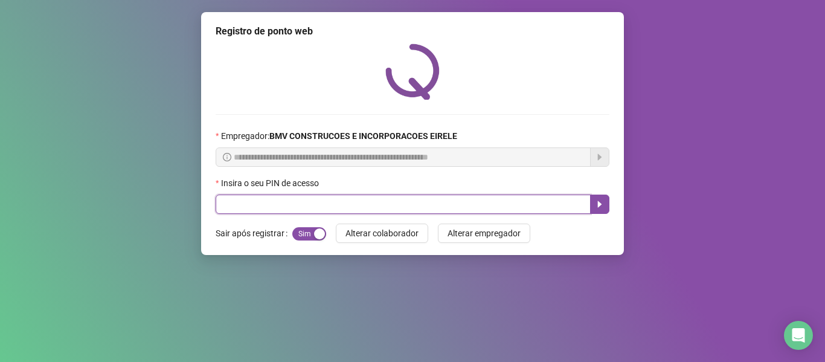
click at [465, 205] on input "text" at bounding box center [402, 203] width 375 height 19
type input "*****"
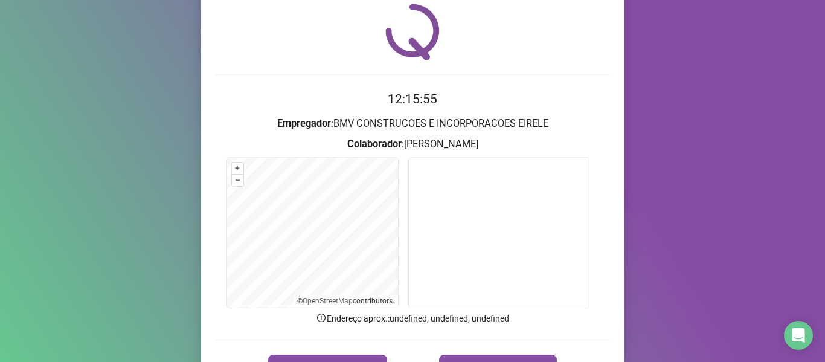
scroll to position [60, 0]
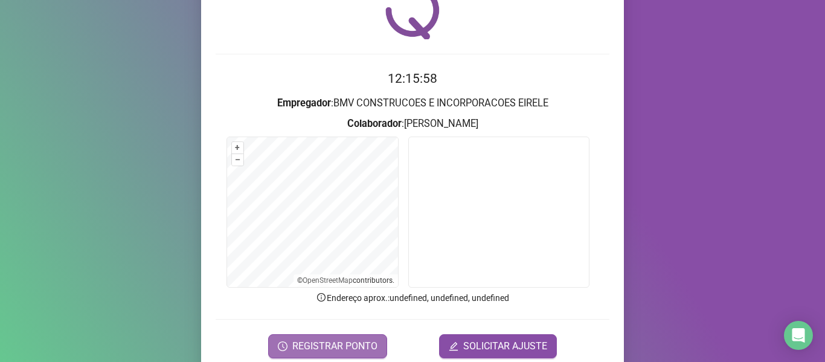
click at [365, 342] on span "REGISTRAR PONTO" at bounding box center [334, 346] width 85 height 14
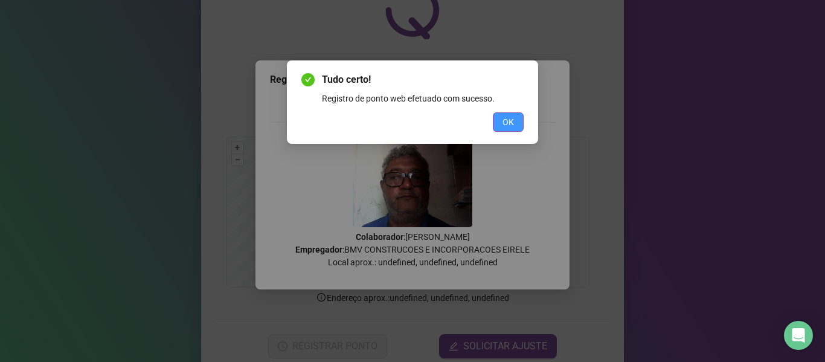
click at [510, 123] on span "OK" at bounding box center [507, 121] width 11 height 13
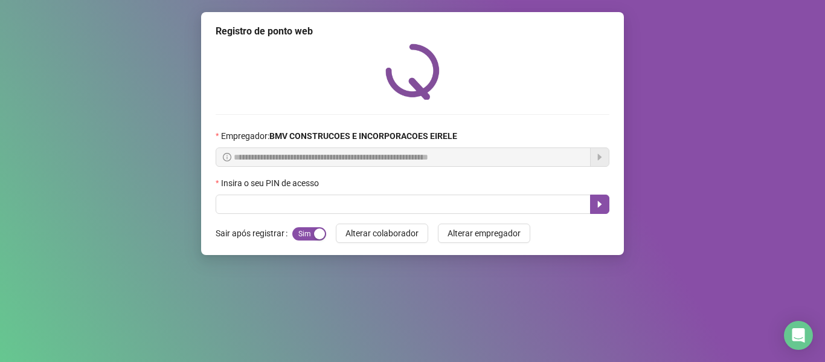
scroll to position [0, 0]
